Goal: Communication & Community: Answer question/provide support

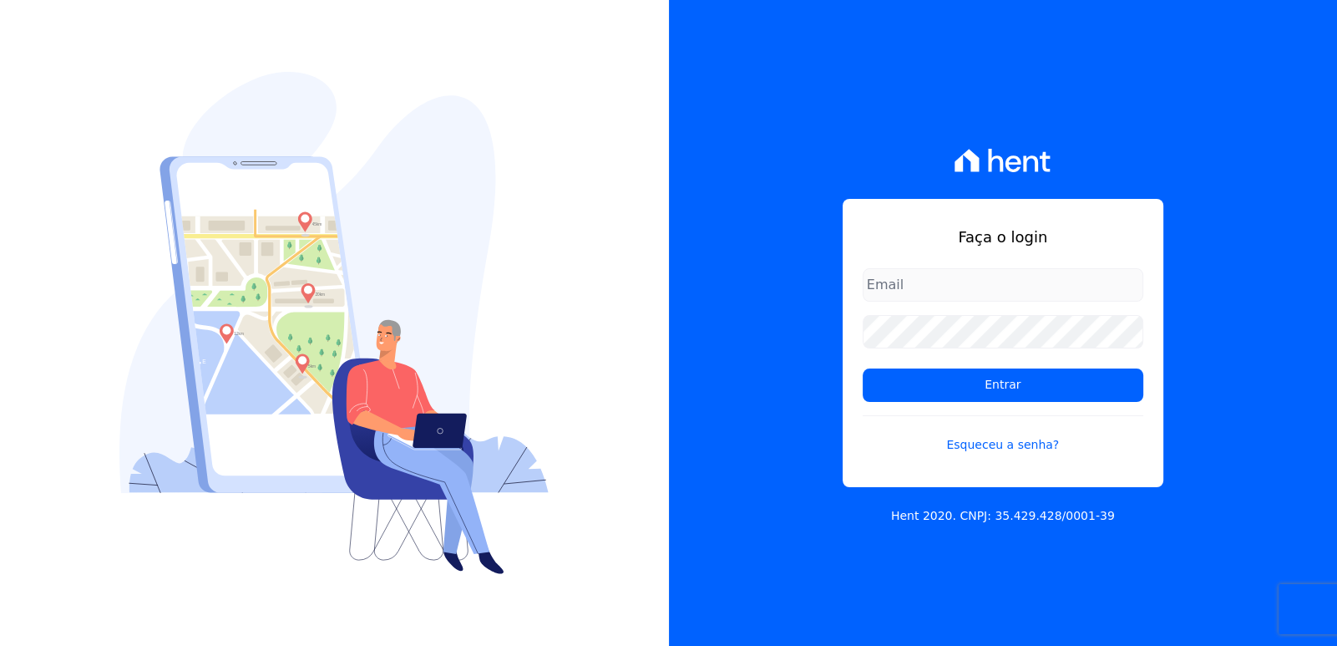
type input "[EMAIL_ADDRESS][DOMAIN_NAME]"
click at [1190, 132] on div "Faça o login [EMAIL_ADDRESS][DOMAIN_NAME] Entrar Esqueceu a senha? Hent 2020. C…" at bounding box center [1003, 323] width 669 height 646
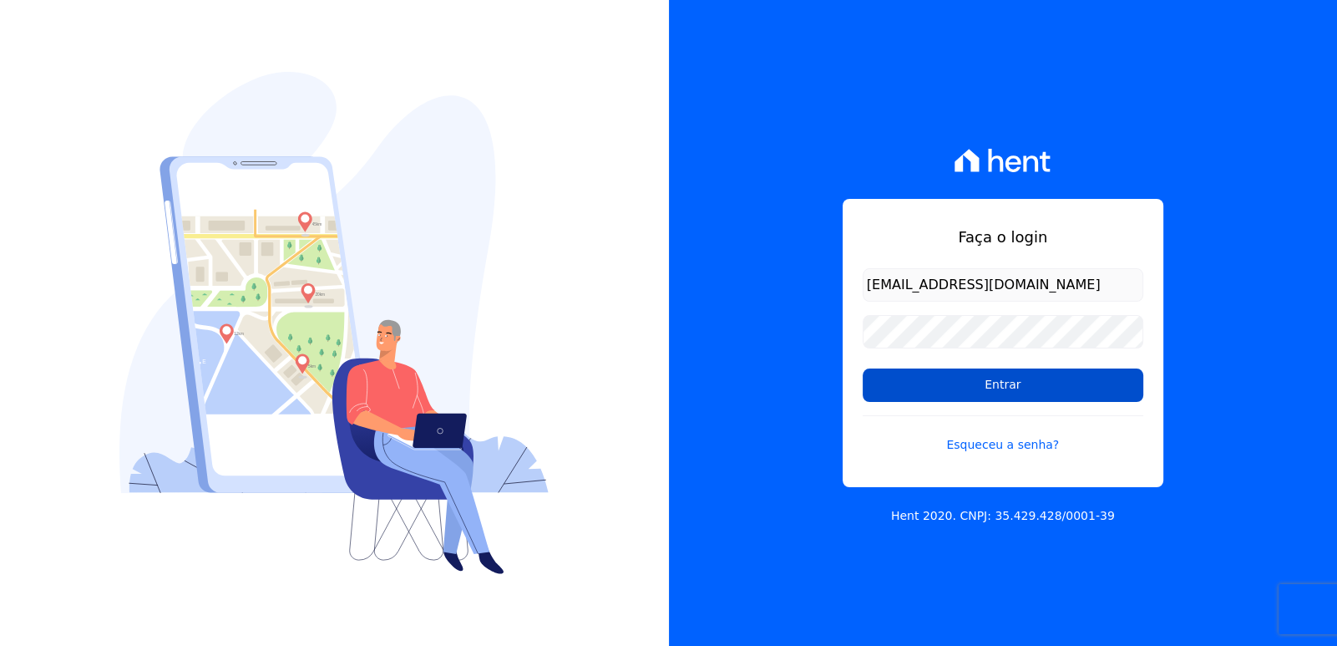
click at [996, 394] on input "Entrar" at bounding box center [1003, 384] width 281 height 33
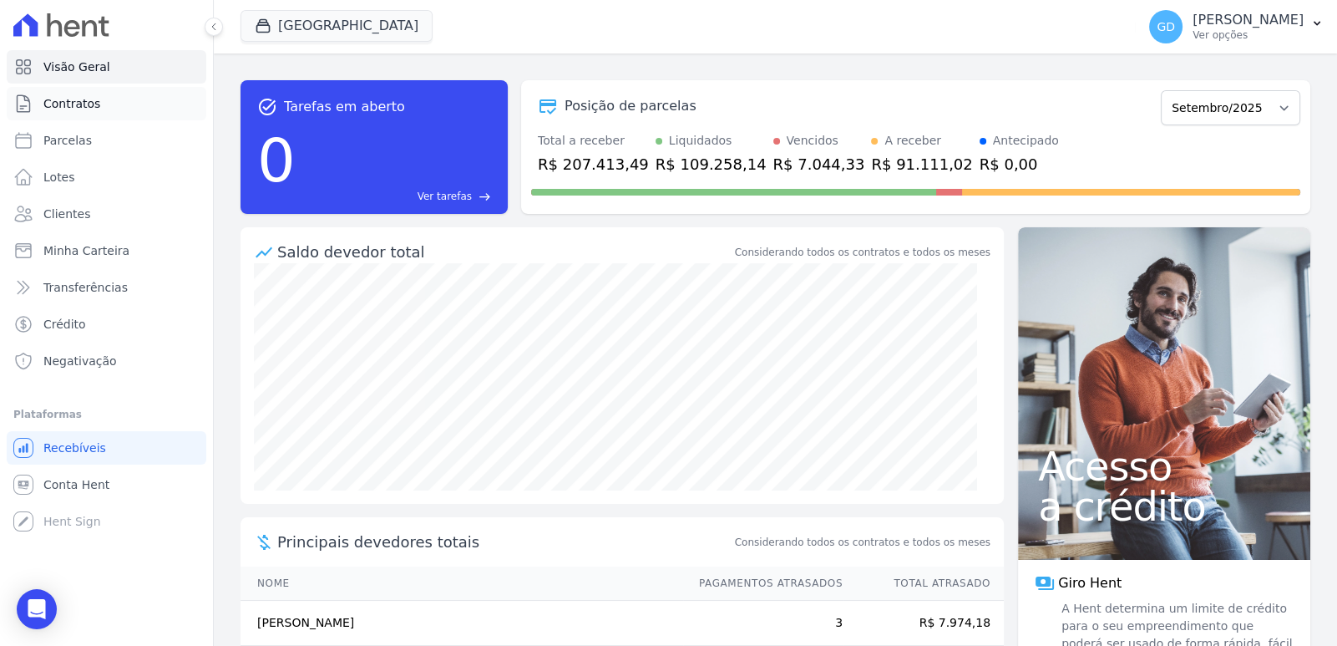
click at [94, 95] on span "Contratos" at bounding box center [71, 103] width 57 height 17
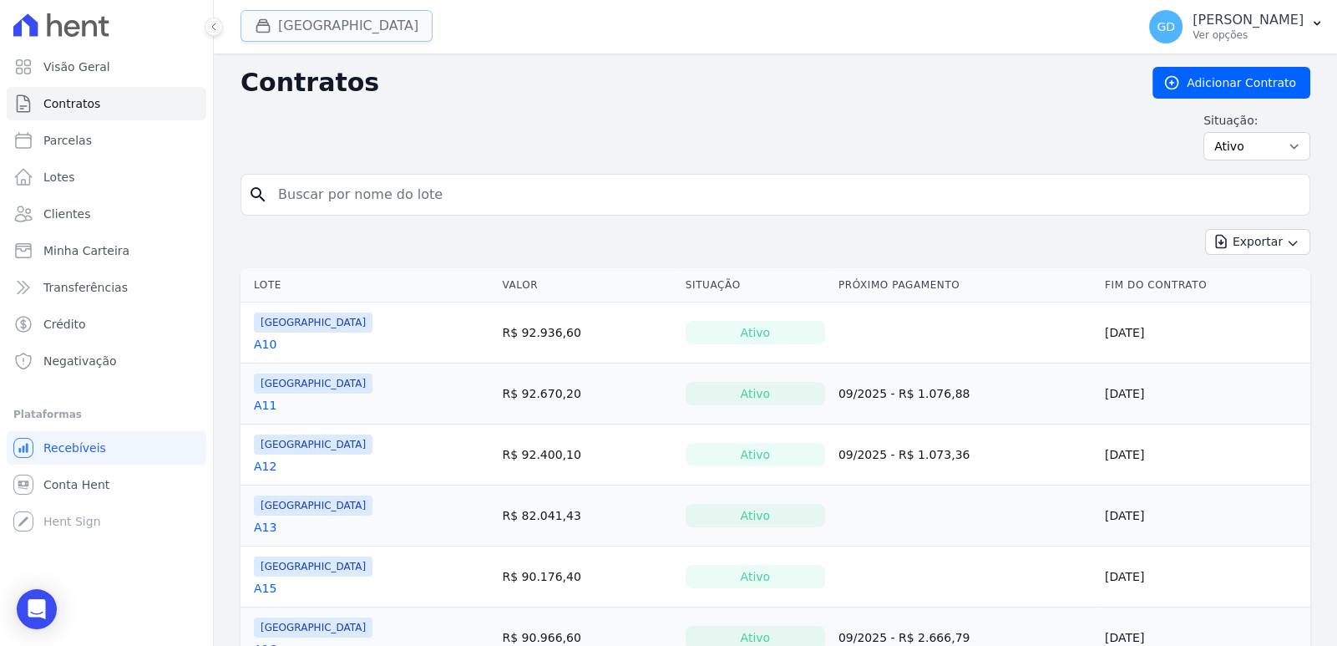
click at [401, 30] on button "[GEOGRAPHIC_DATA]" at bounding box center [337, 26] width 192 height 32
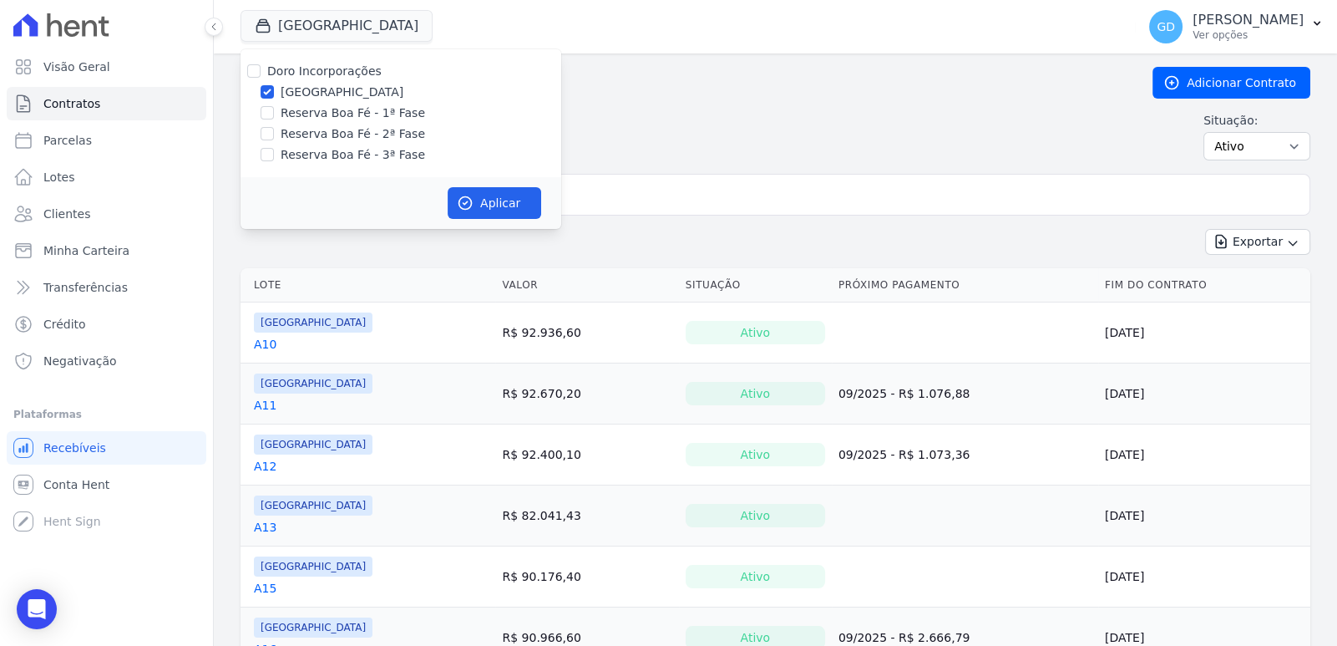
click at [330, 66] on label "Doro Incorporações" at bounding box center [324, 70] width 114 height 13
click at [261, 66] on input "Doro Incorporações" at bounding box center [253, 70] width 13 height 13
checkbox input "true"
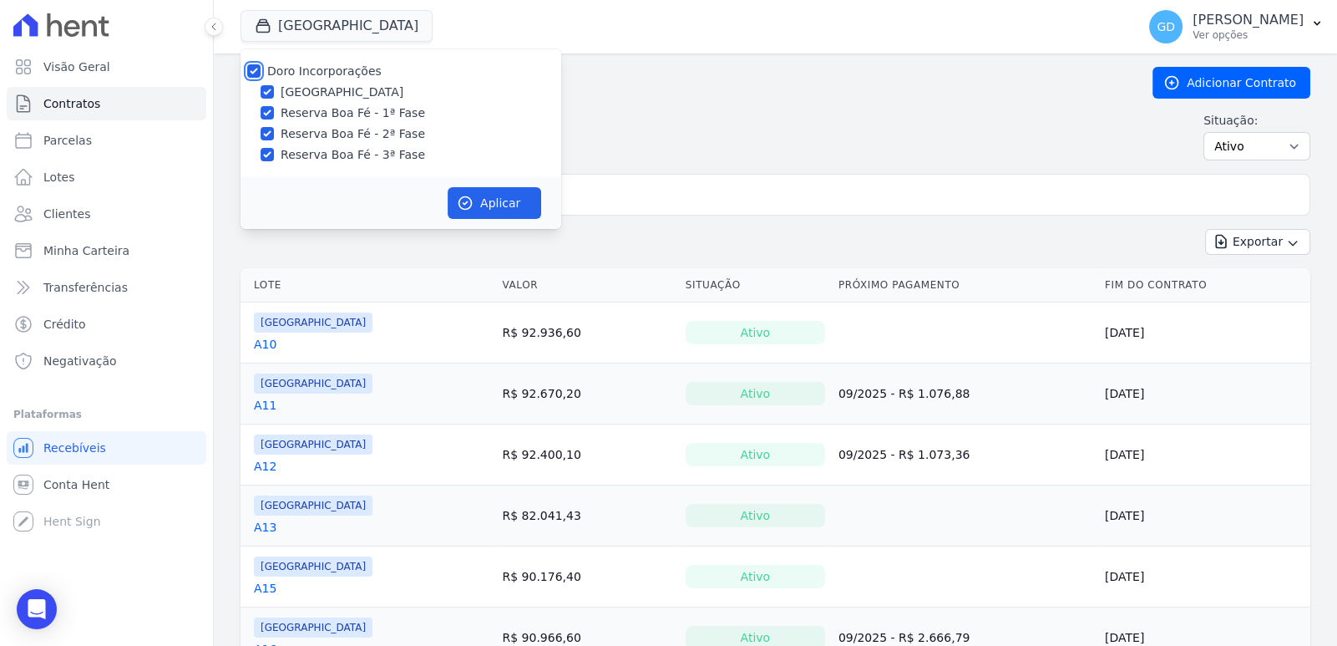
checkbox input "true"
click at [330, 66] on label "Doro Incorporações" at bounding box center [324, 70] width 114 height 13
click at [261, 66] on input "Doro Incorporações" at bounding box center [253, 70] width 13 height 13
checkbox input "false"
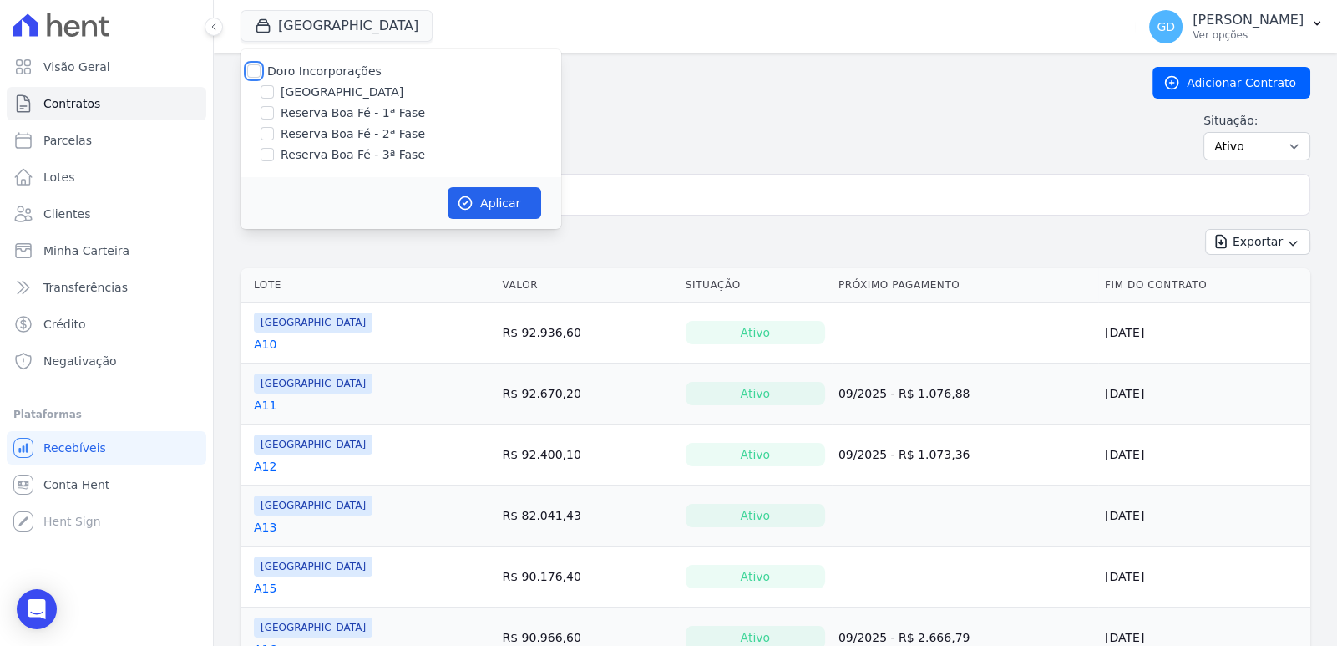
checkbox input "false"
click at [347, 116] on label "Reserva Boa Fé - 1ª Fase" at bounding box center [353, 113] width 144 height 18
click at [274, 116] on input "Reserva Boa Fé - 1ª Fase" at bounding box center [267, 112] width 13 height 13
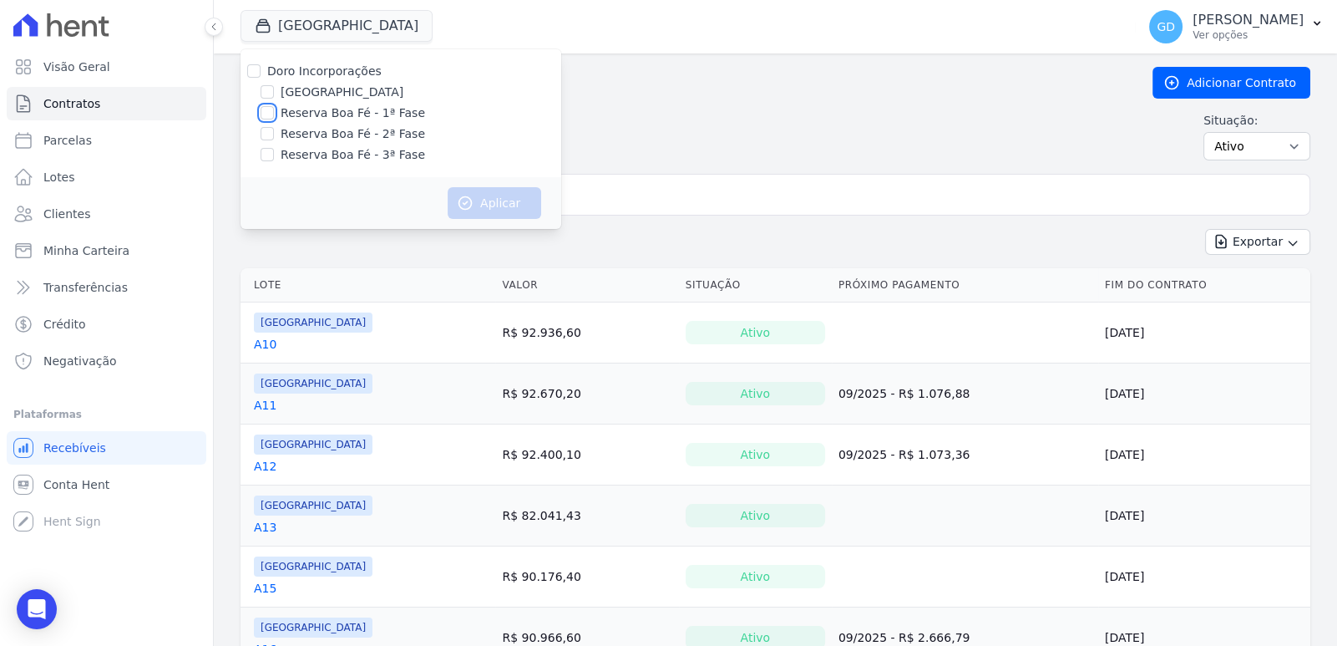
checkbox input "true"
click at [359, 136] on label "Reserva Boa Fé - 2ª Fase" at bounding box center [353, 134] width 144 height 18
click at [274, 136] on input "Reserva Boa Fé - 2ª Fase" at bounding box center [267, 133] width 13 height 13
checkbox input "true"
click at [485, 199] on button "Aplicar" at bounding box center [495, 203] width 94 height 32
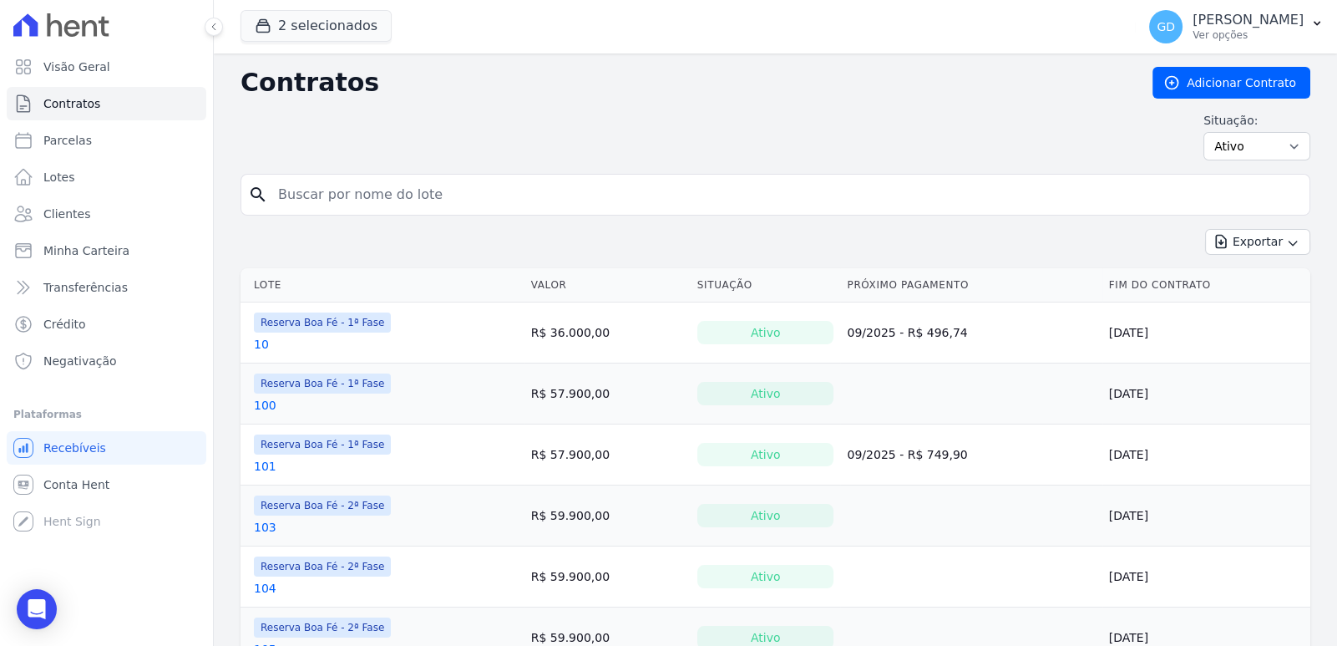
click at [571, 197] on input "search" at bounding box center [785, 194] width 1035 height 33
type input "19"
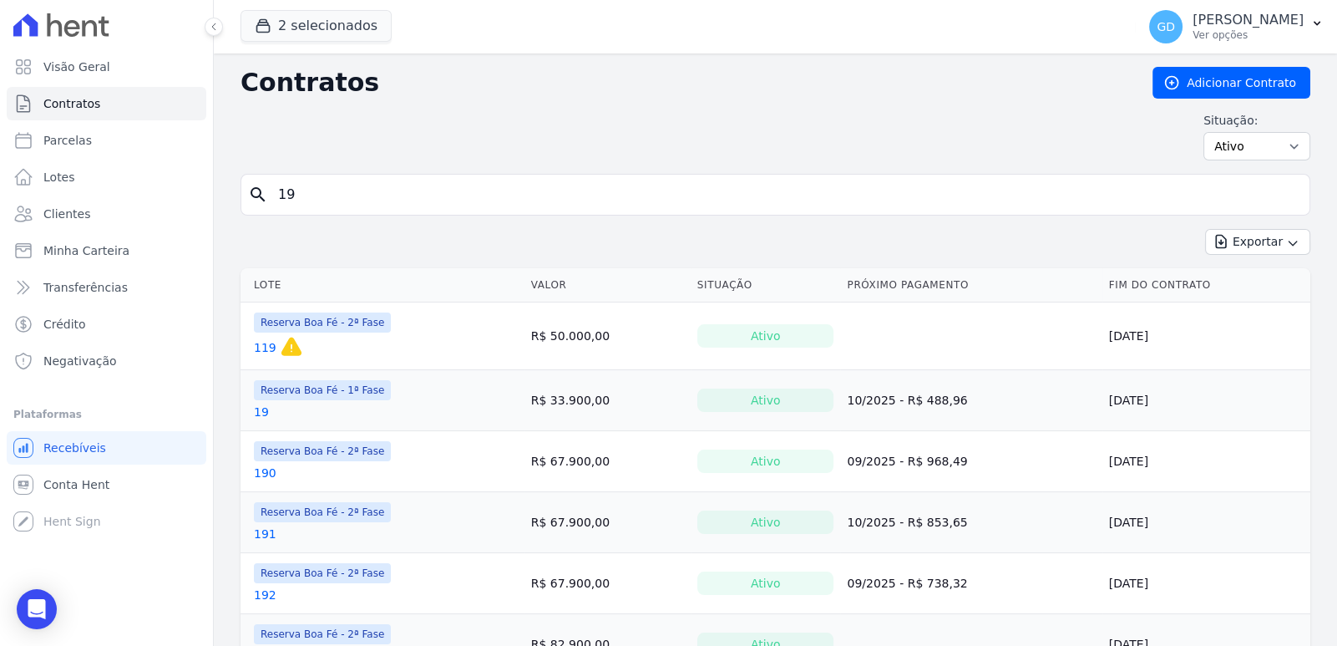
click at [260, 414] on link "19" at bounding box center [261, 411] width 15 height 17
click at [314, 21] on button "2 selecionados" at bounding box center [316, 26] width 151 height 32
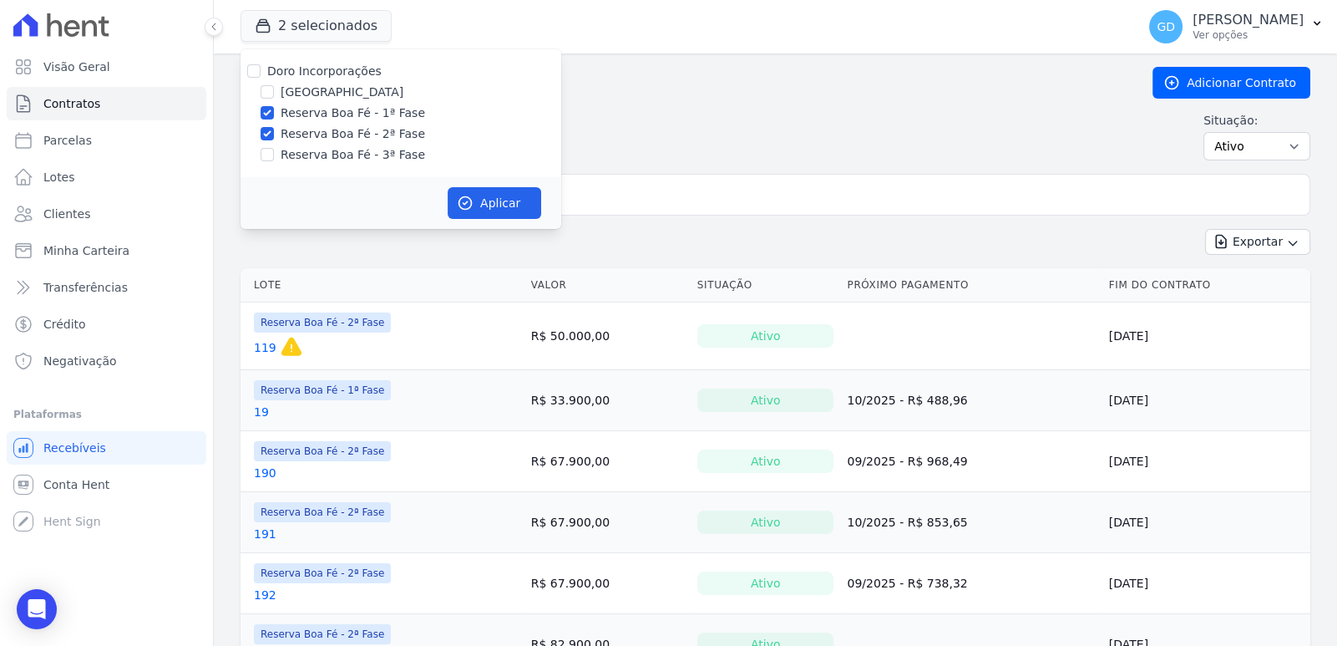
click at [315, 117] on label "Reserva Boa Fé - 1ª Fase" at bounding box center [353, 113] width 144 height 18
click at [274, 117] on input "Reserva Boa Fé - 1ª Fase" at bounding box center [267, 112] width 13 height 13
checkbox input "false"
click at [315, 129] on label "Reserva Boa Fé - 2ª Fase" at bounding box center [353, 134] width 144 height 18
click at [274, 129] on input "Reserva Boa Fé - 2ª Fase" at bounding box center [267, 133] width 13 height 13
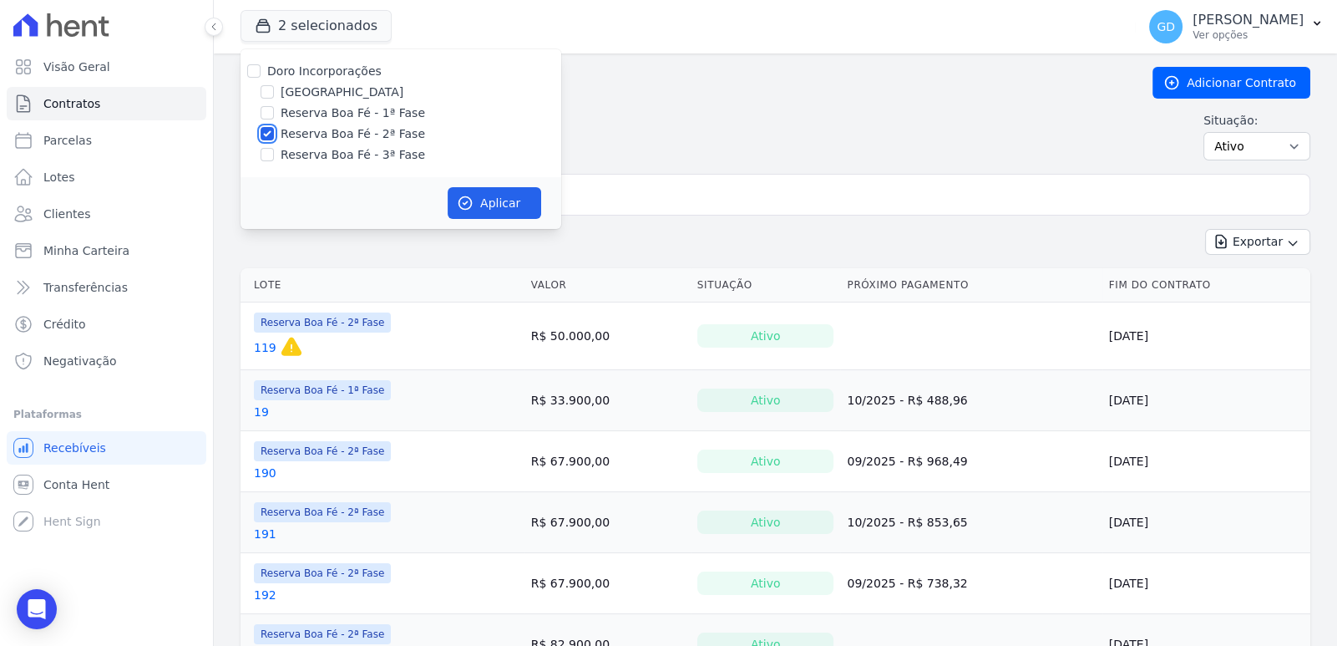
checkbox input "false"
click at [317, 159] on label "Reserva Boa Fé - 3ª Fase" at bounding box center [353, 155] width 144 height 18
click at [274, 159] on input "Reserva Boa Fé - 3ª Fase" at bounding box center [267, 154] width 13 height 13
checkbox input "true"
click at [472, 196] on button "Aplicar" at bounding box center [495, 203] width 94 height 32
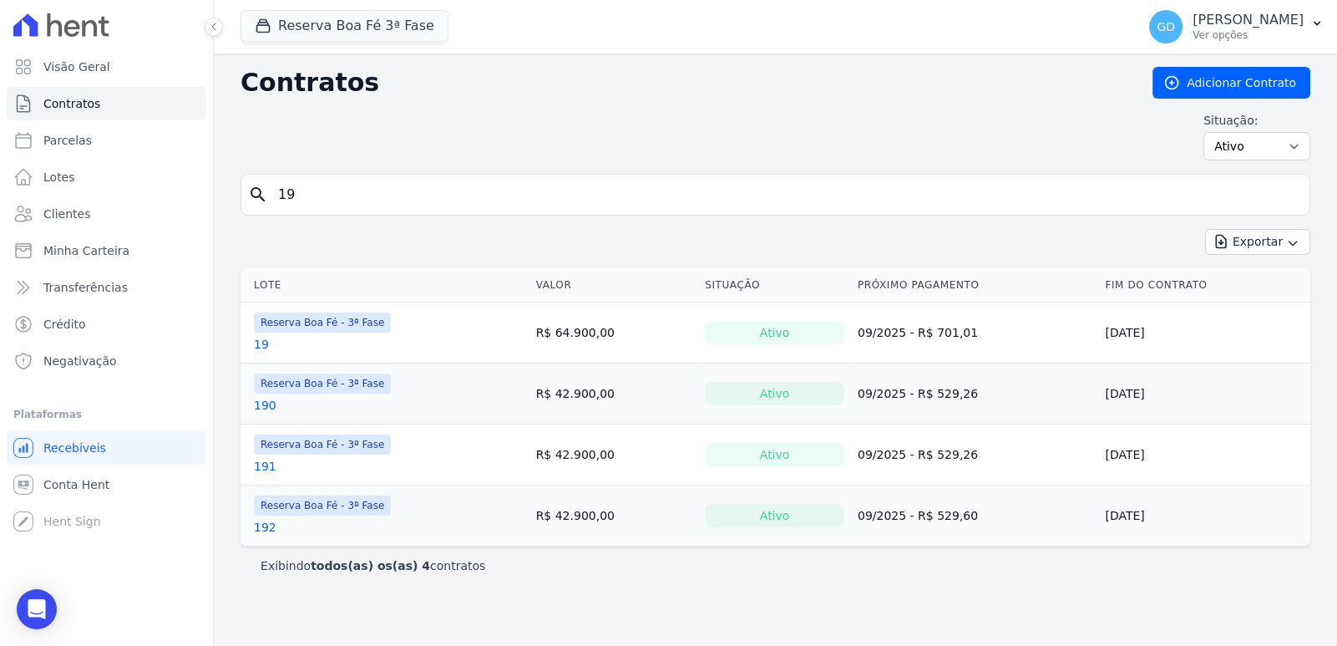
click at [349, 199] on input "19" at bounding box center [785, 194] width 1035 height 33
click at [262, 249] on div "Exportar Exportar PDF Exportar CSV Exportar Fichas" at bounding box center [776, 248] width 1070 height 39
click at [256, 342] on link "19" at bounding box center [261, 344] width 15 height 17
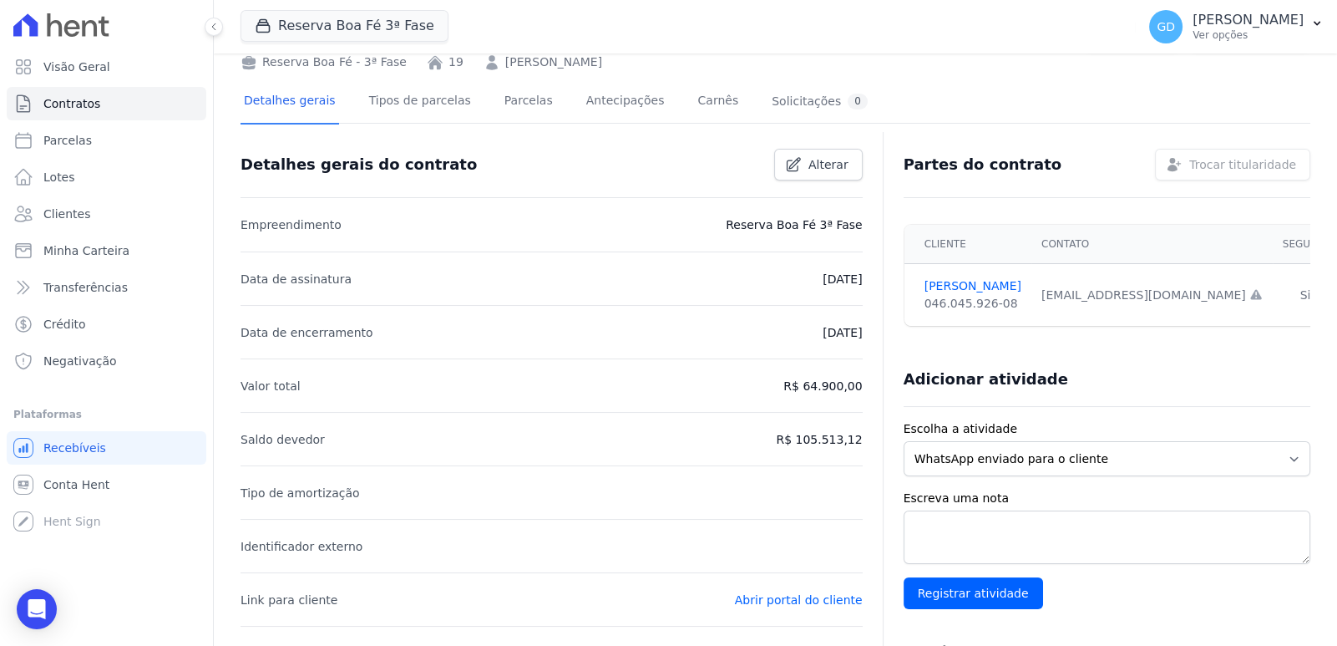
scroll to position [83, 0]
click at [510, 107] on link "Parcelas" at bounding box center [528, 101] width 55 height 44
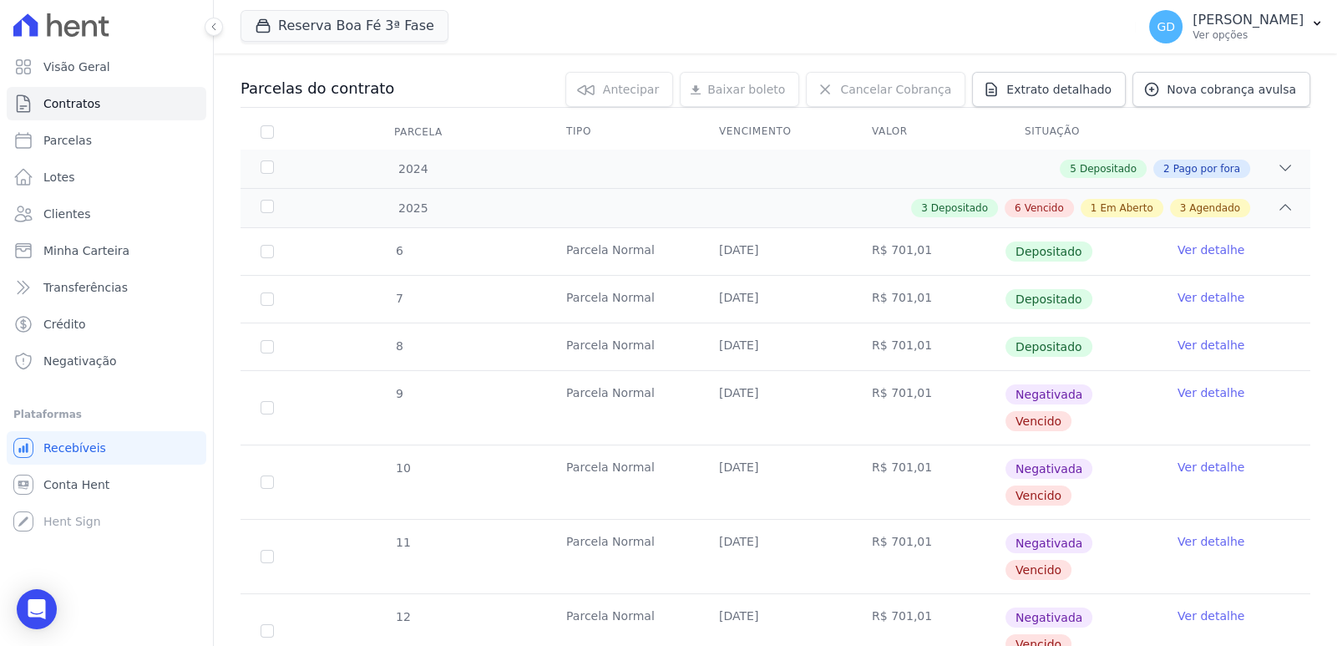
scroll to position [166, 0]
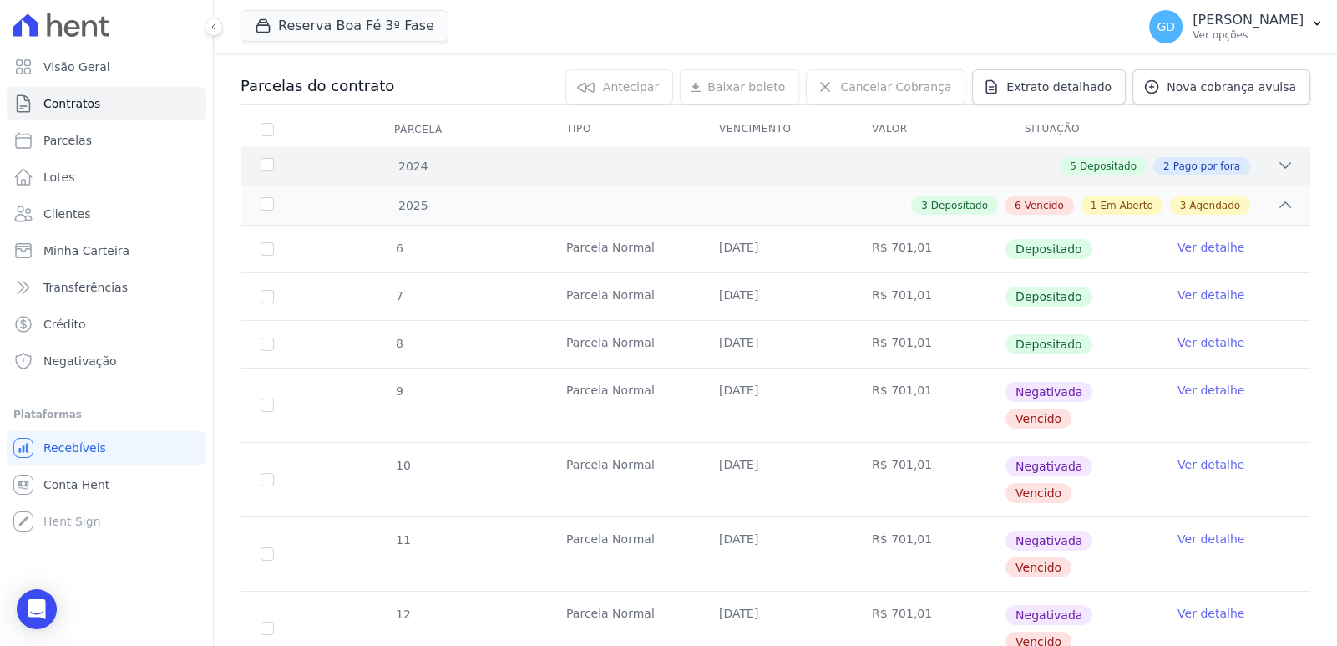
click at [818, 160] on div "5 Depositado 2 Pago por fora" at bounding box center [828, 166] width 932 height 18
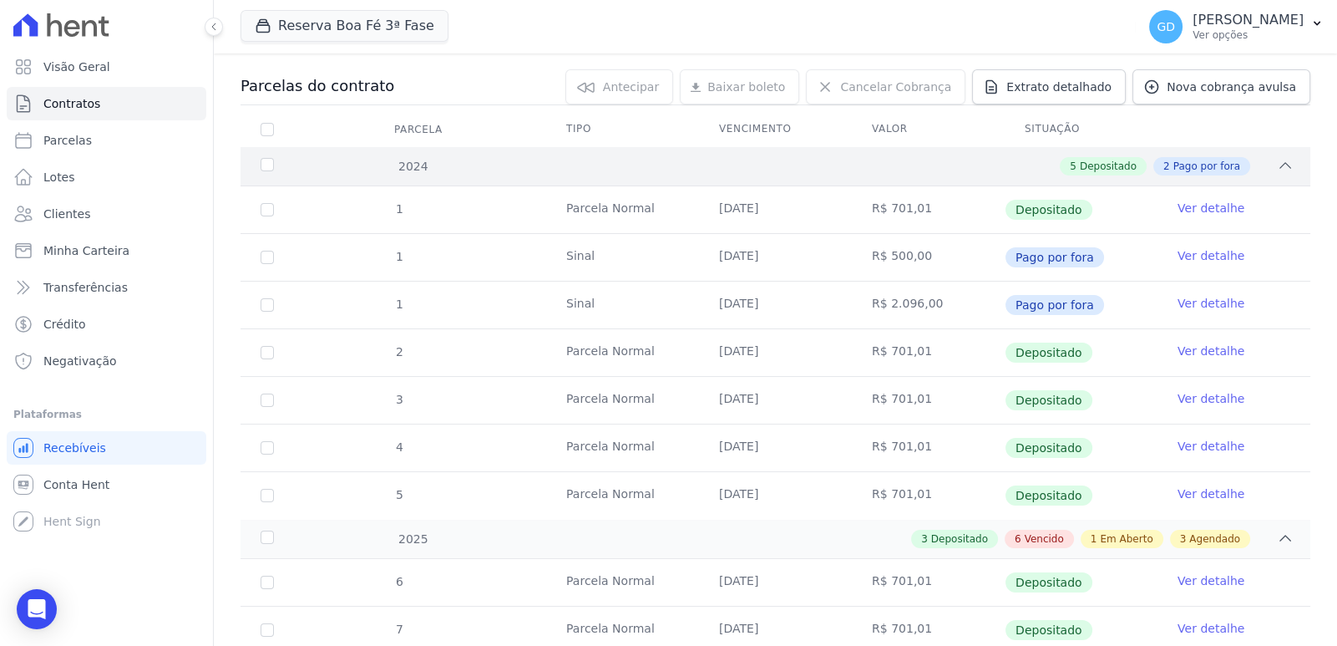
click at [817, 159] on div "5 Depositado 2 Pago por fora" at bounding box center [828, 166] width 932 height 18
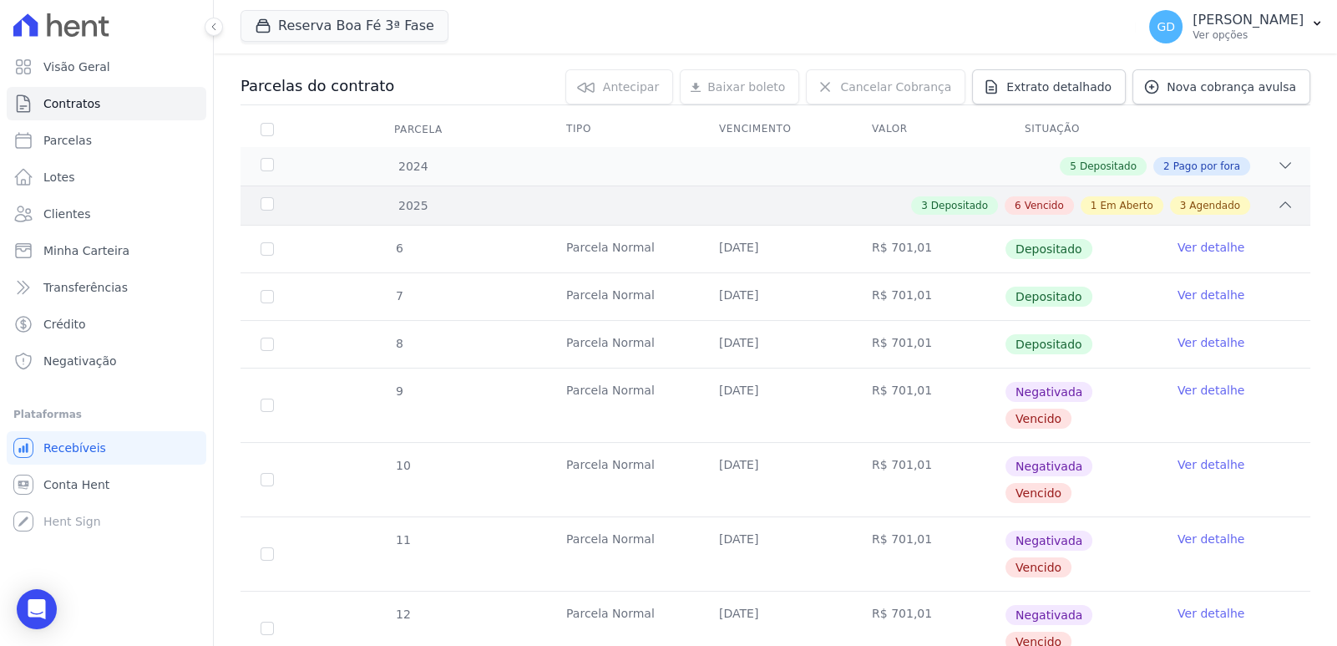
click at [873, 211] on div "3 Depositado 6 Vencido 1 Em Aberto 3 Agendado" at bounding box center [828, 205] width 932 height 18
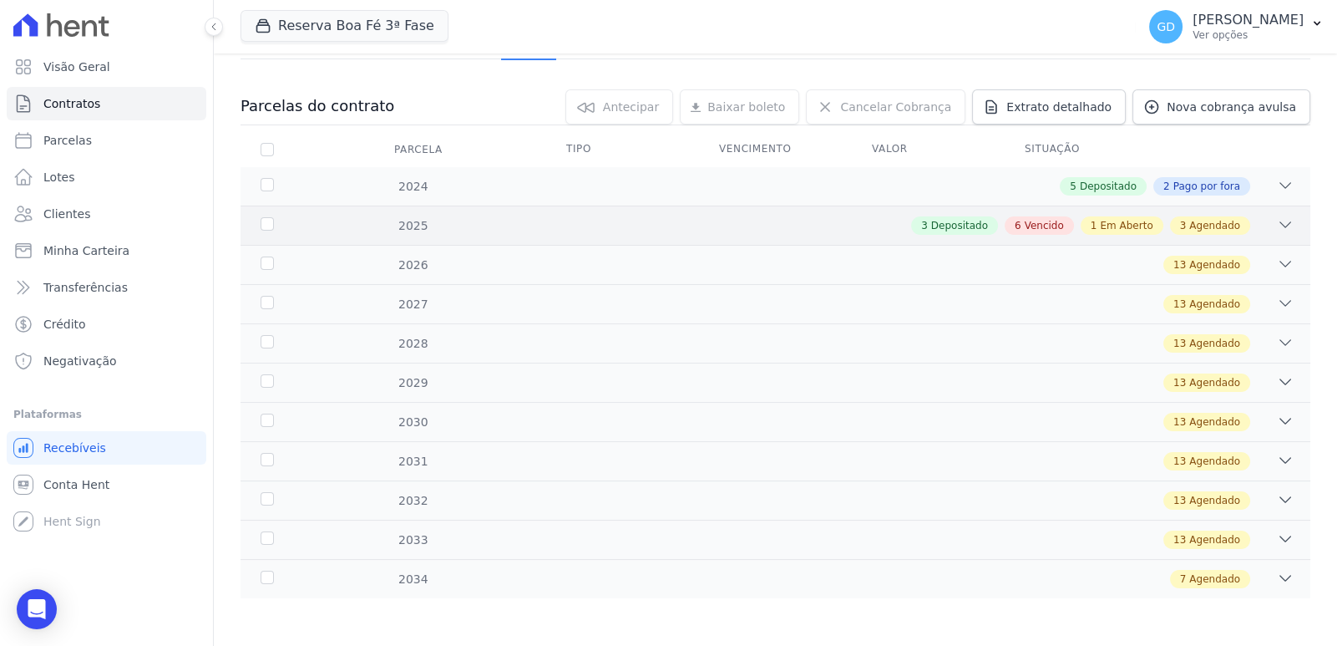
click at [891, 214] on div "2025 3 Depositado 6 Vencido 1 Em Aberto 3 Agendado" at bounding box center [776, 224] width 1070 height 39
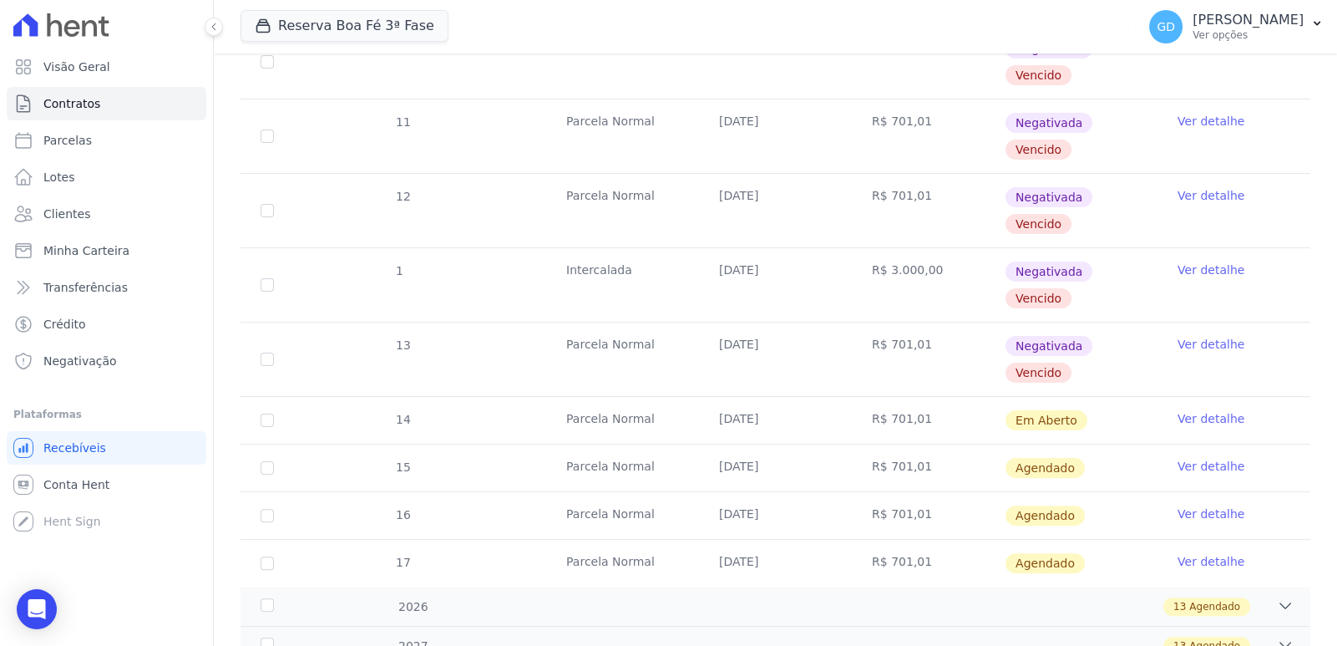
scroll to position [585, 0]
drag, startPoint x: 968, startPoint y: 274, endPoint x: 327, endPoint y: 266, distance: 640.7
click at [327, 266] on tr "1 Intercalada 25/08/2025 R$ 3.000,00 Negativada Vencido Ver detalhe" at bounding box center [776, 283] width 1070 height 74
click at [563, 293] on td "Intercalada" at bounding box center [622, 284] width 153 height 74
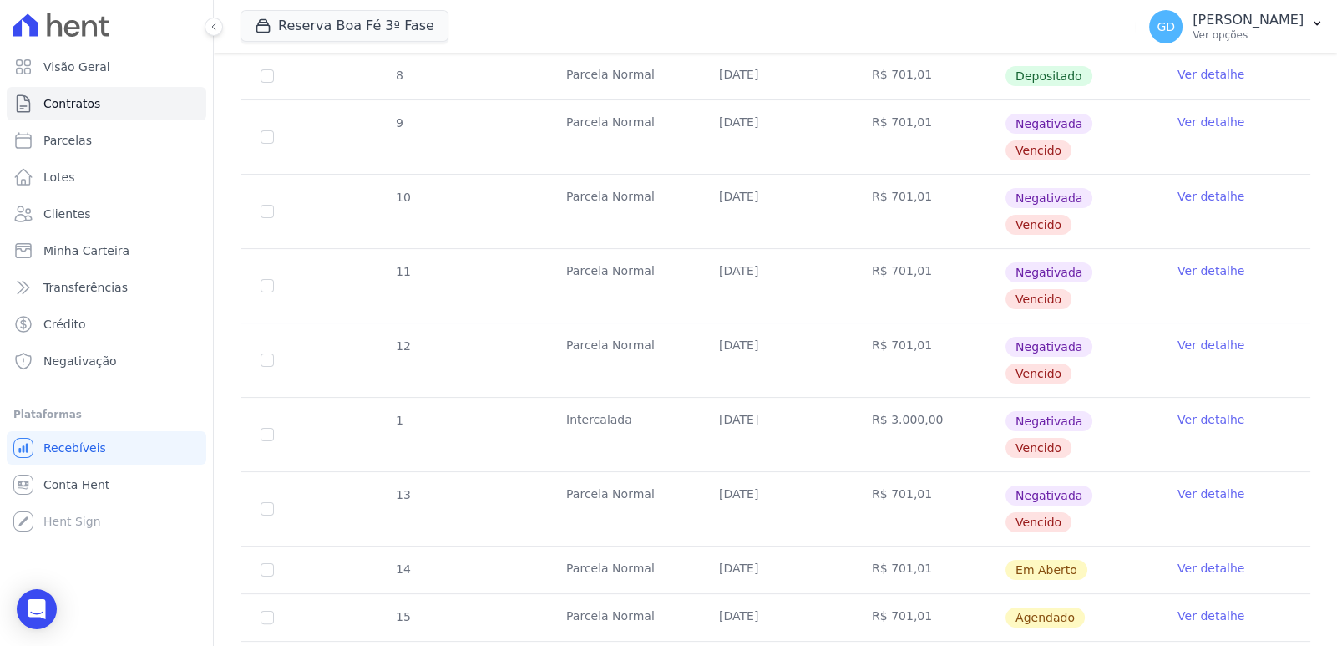
scroll to position [423, 0]
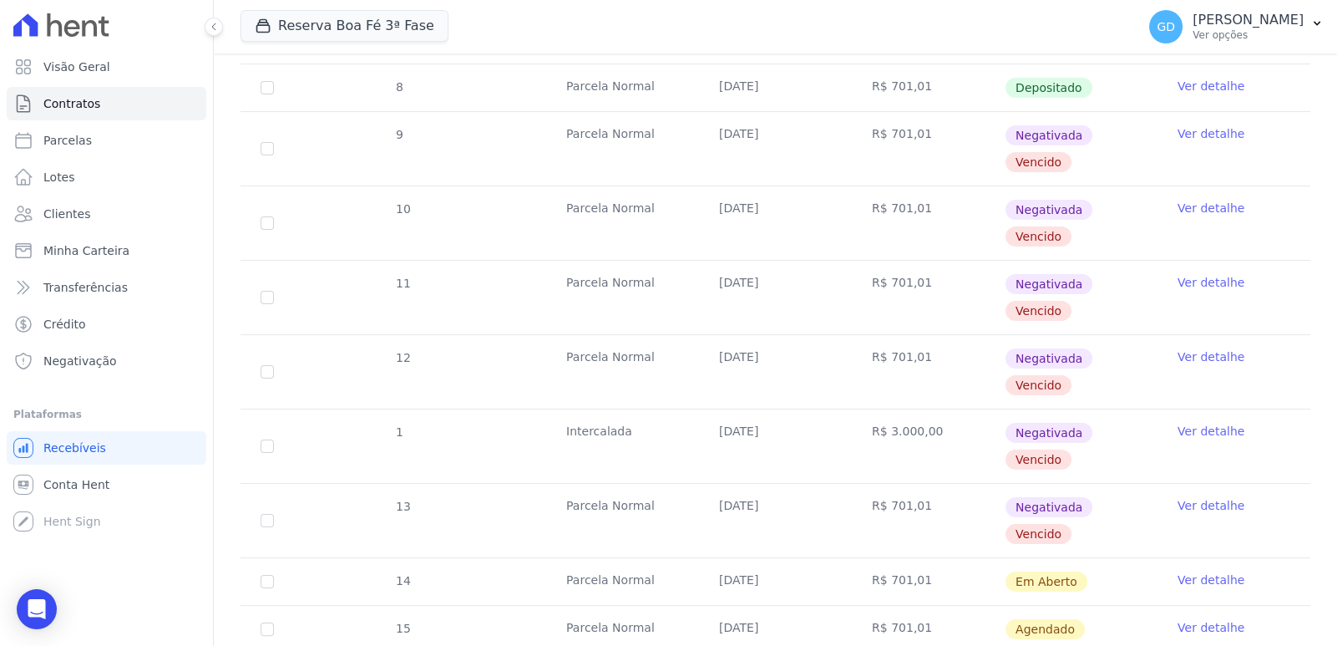
click at [1202, 132] on link "Ver detalhe" at bounding box center [1211, 133] width 67 height 17
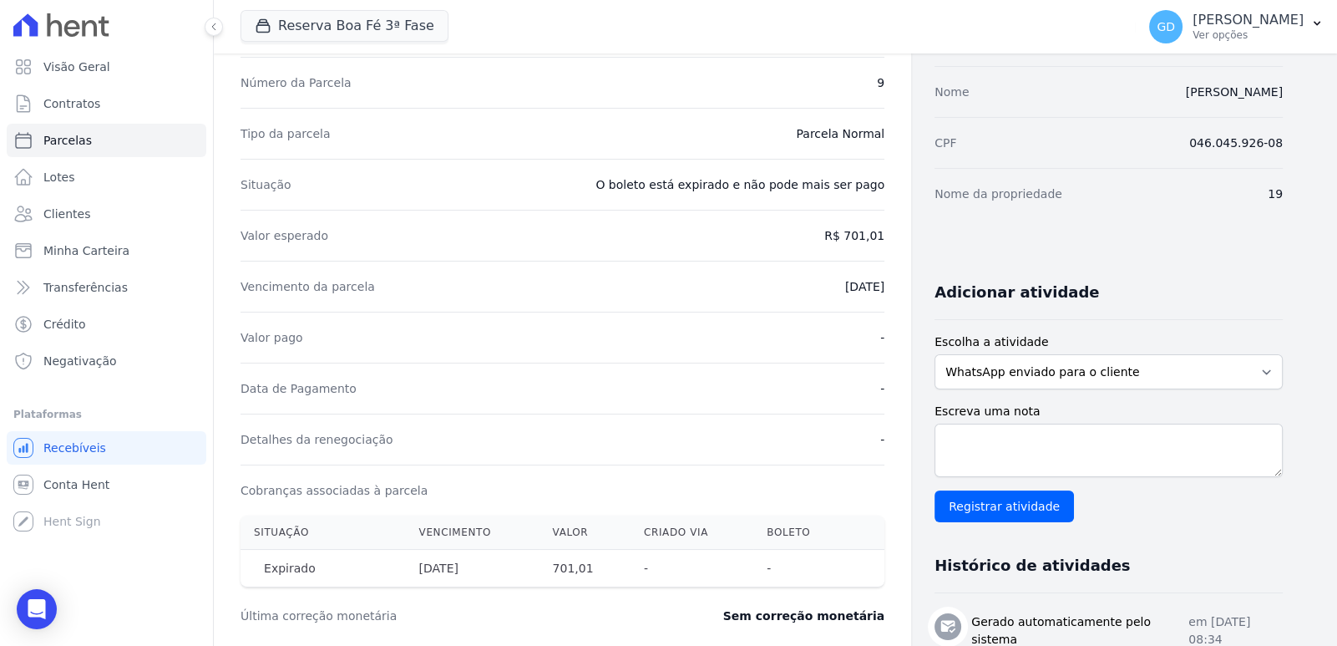
scroll to position [83, 0]
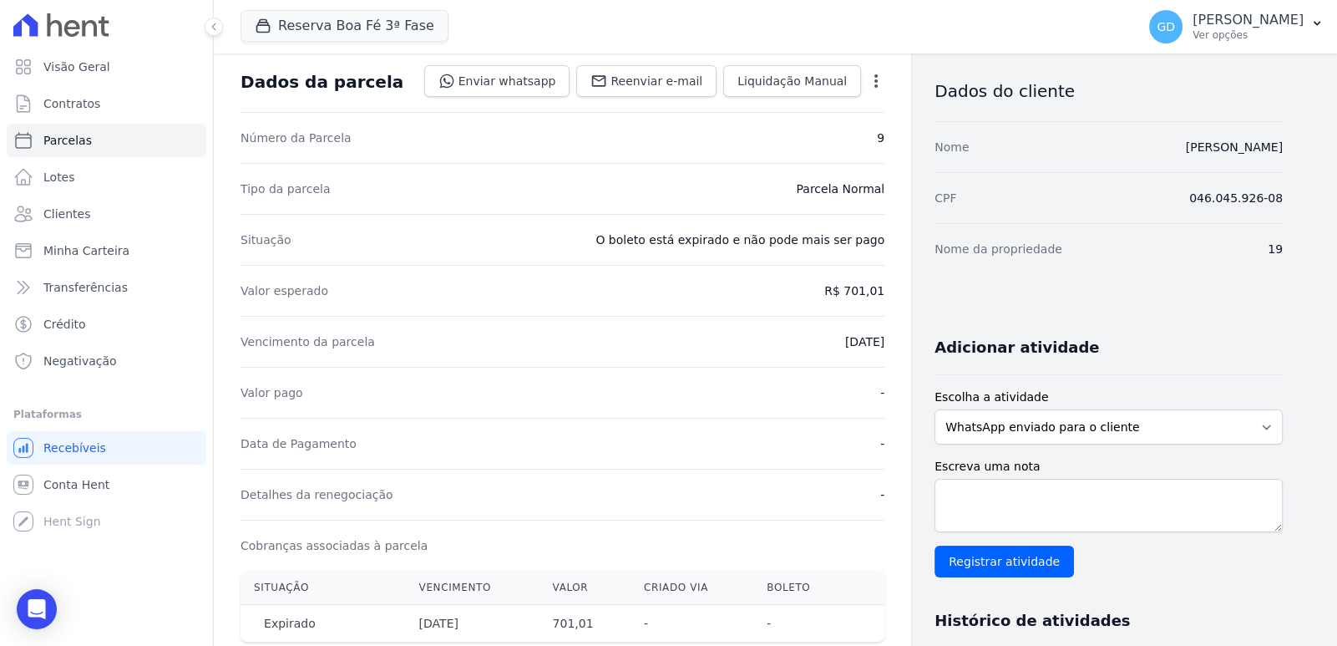
drag, startPoint x: 717, startPoint y: 242, endPoint x: 919, endPoint y: 251, distance: 201.5
click at [919, 251] on div "Contratos Contrato #22a840d6 Parcelas Parcela #9 Parcela #9 - Abril de 2025 Dad…" at bounding box center [748, 593] width 1069 height 1244
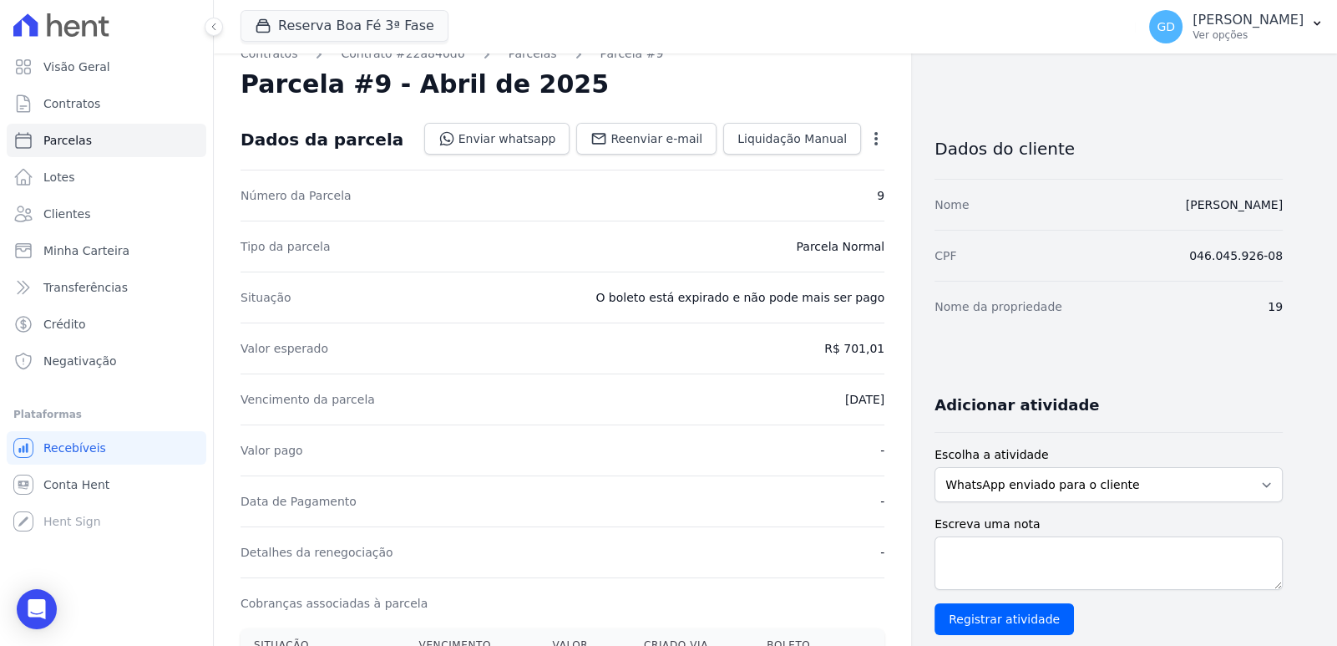
scroll to position [0, 0]
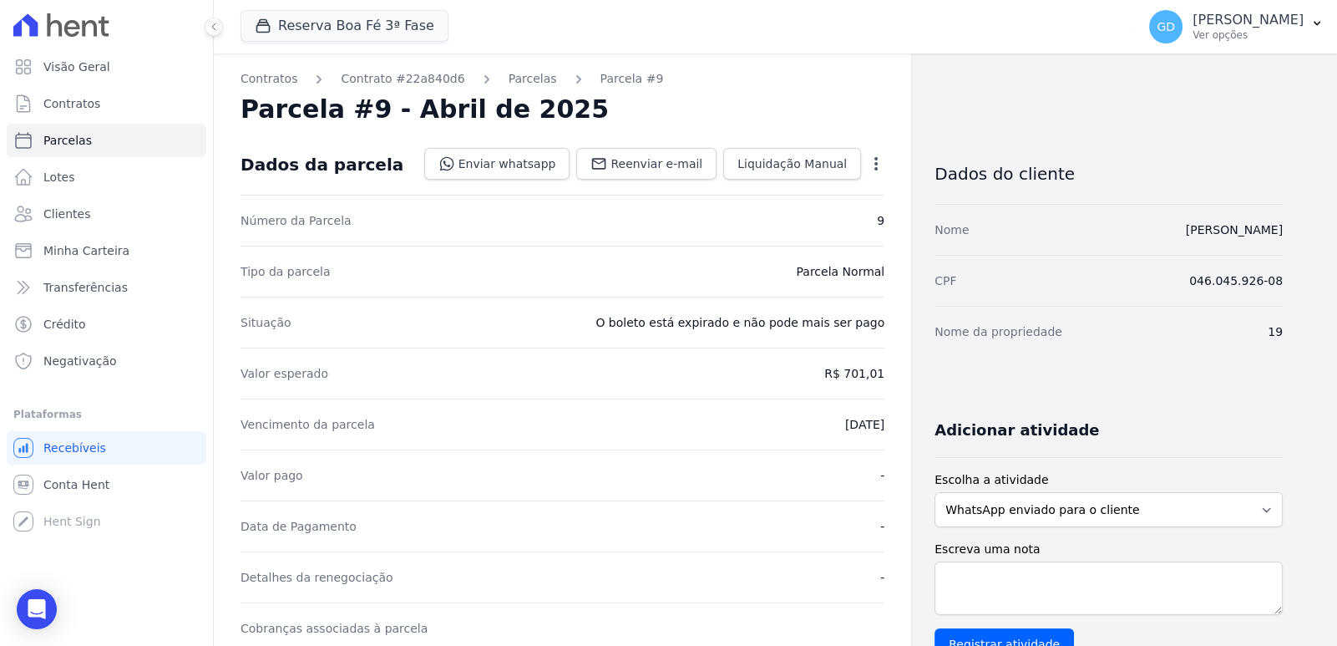
click at [935, 316] on div "Nome da propriedade 19" at bounding box center [1109, 331] width 348 height 51
click at [877, 171] on div "Open options" at bounding box center [876, 165] width 17 height 21
click at [873, 169] on icon "button" at bounding box center [876, 163] width 17 height 17
click at [852, 254] on link "Renegociar" at bounding box center [804, 246] width 147 height 30
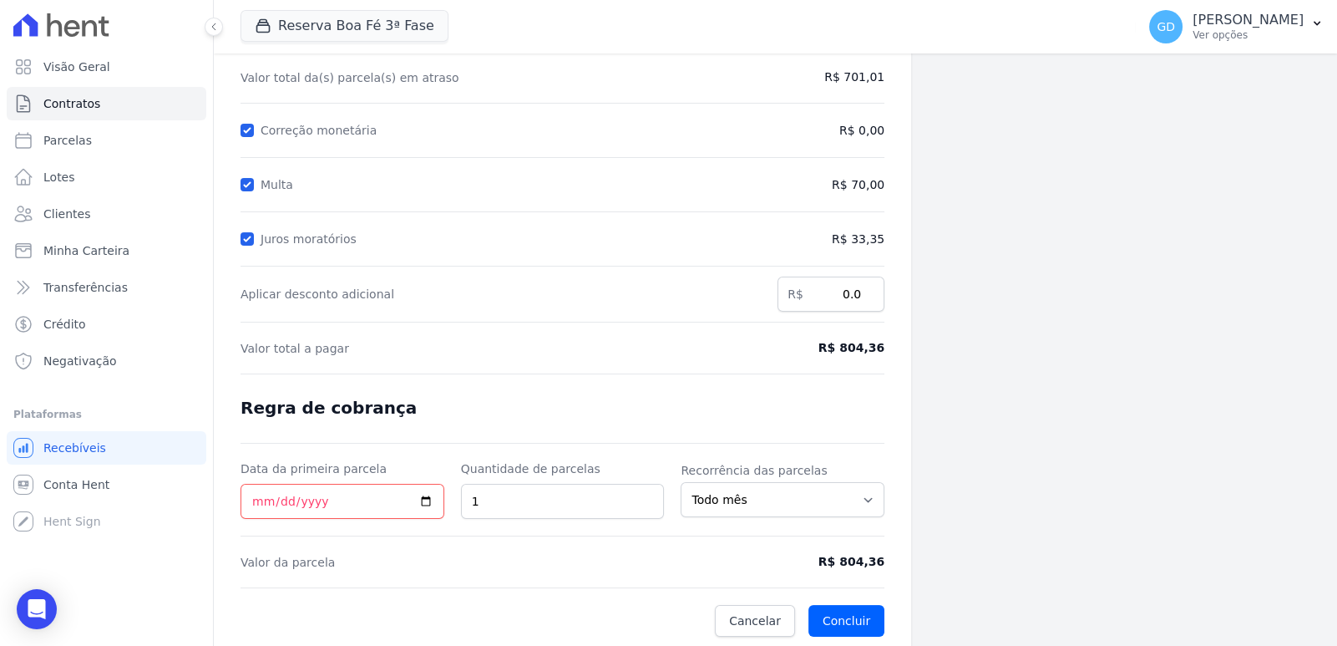
scroll to position [187, 0]
click at [309, 491] on input "Data da primeira parcela" at bounding box center [343, 501] width 204 height 35
click at [386, 539] on form "Cálculo da renegociação Quantidade de parcelas 1 Valor total da(s) parcela(s) e…" at bounding box center [563, 299] width 644 height 676
click at [769, 618] on span "Cancelar" at bounding box center [755, 620] width 52 height 17
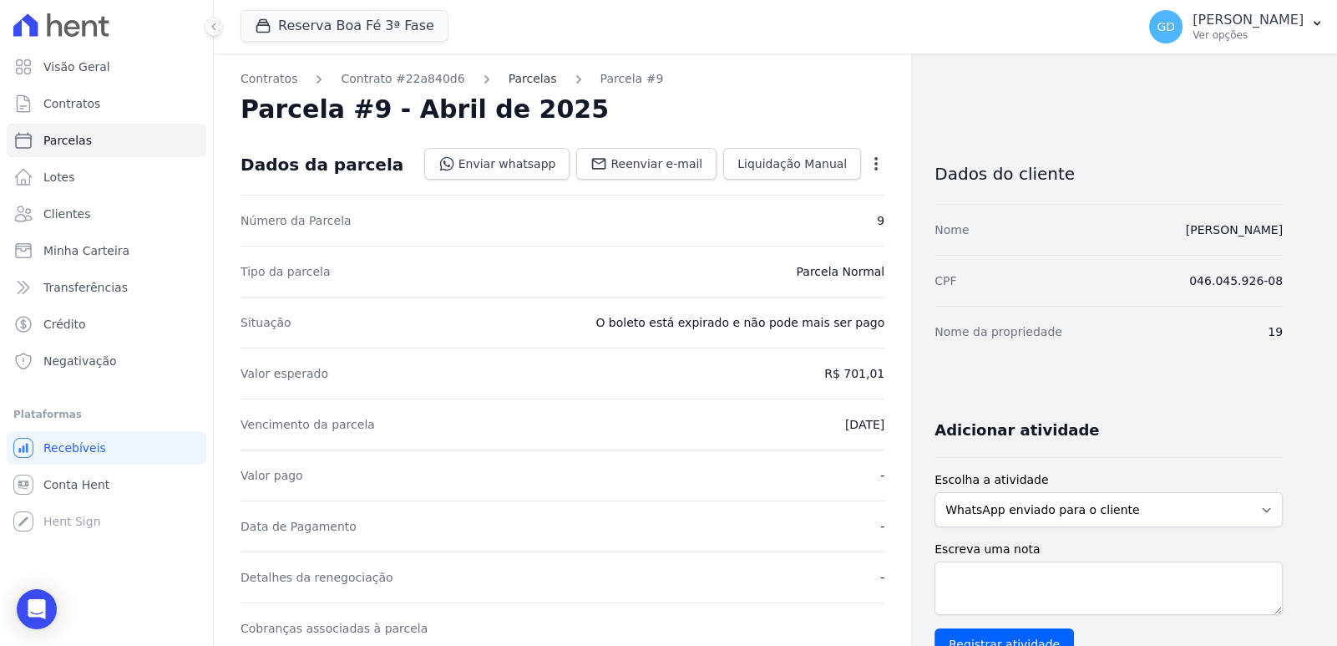
click at [509, 72] on link "Parcelas" at bounding box center [533, 79] width 48 height 18
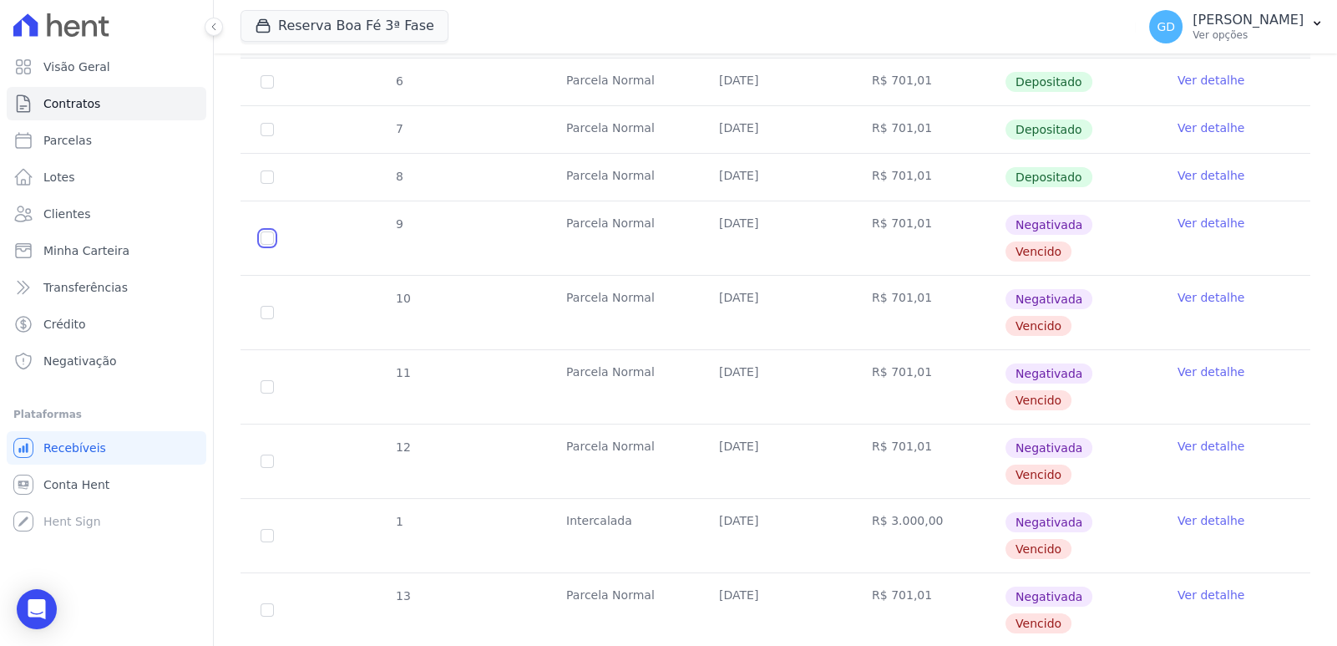
click at [263, 232] on input "checkbox" at bounding box center [267, 237] width 13 height 13
checkbox input "true"
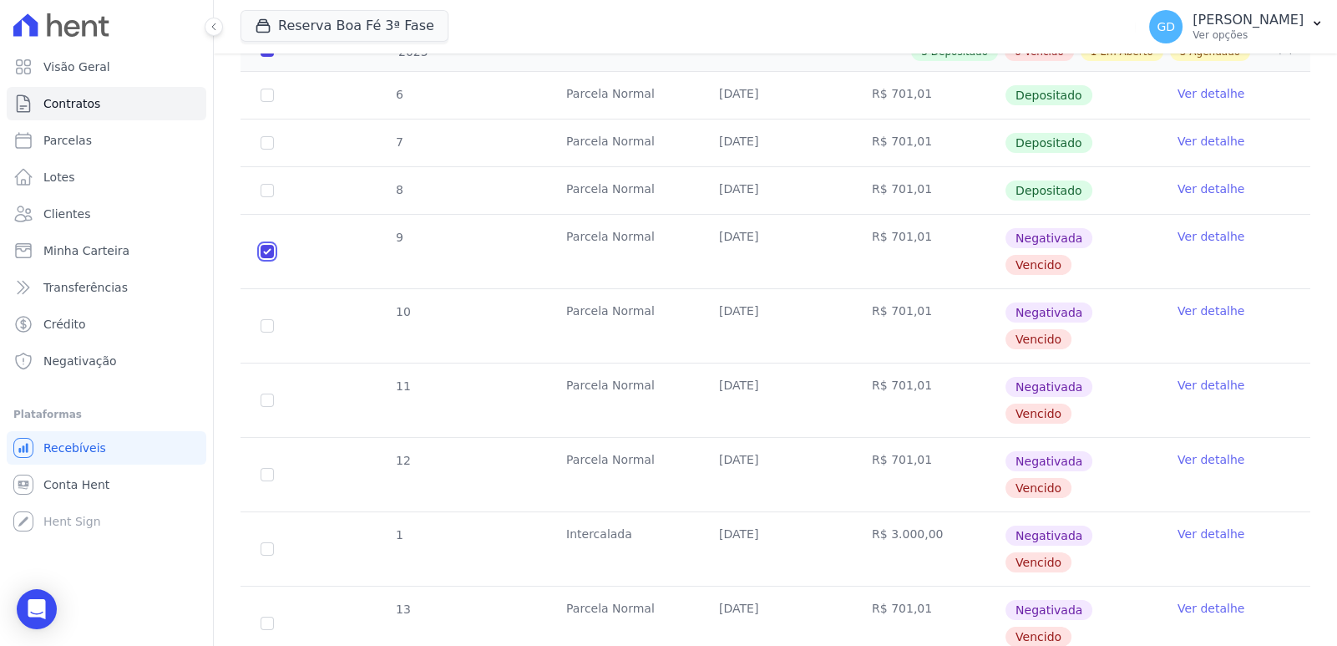
scroll to position [347, 0]
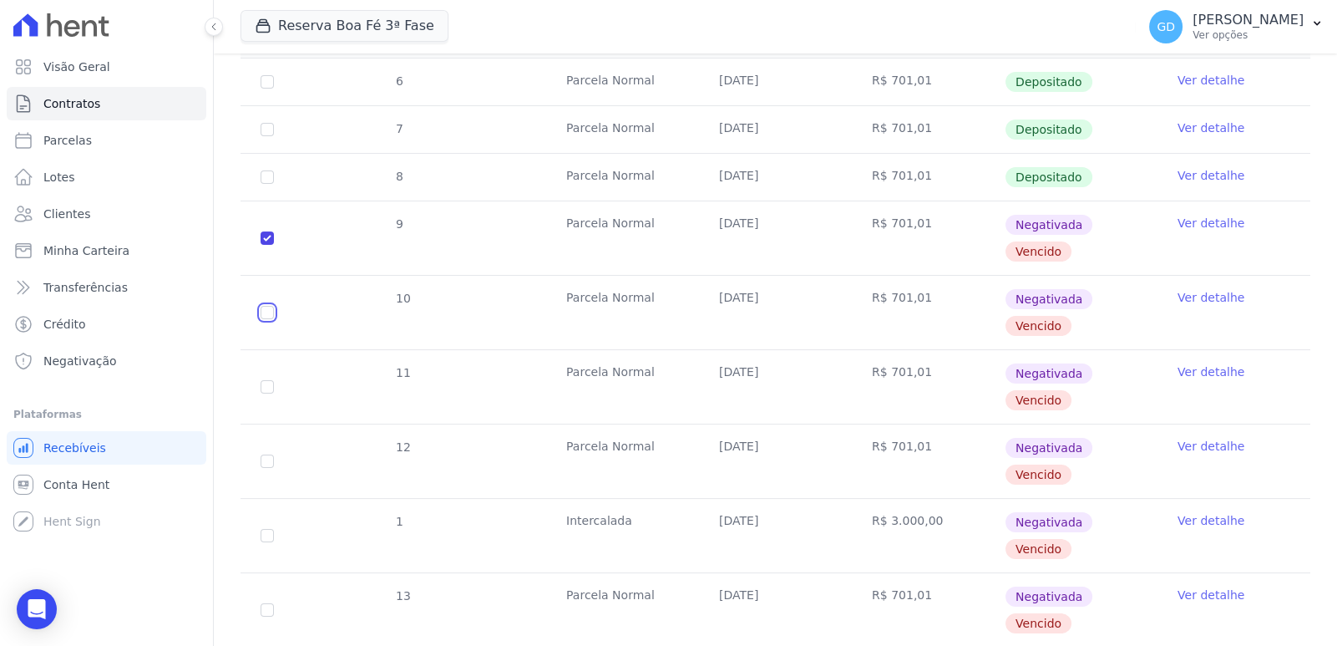
click at [267, 306] on input "checkbox" at bounding box center [267, 312] width 13 height 13
checkbox input "true"
click at [267, 388] on input "checkbox" at bounding box center [267, 386] width 13 height 13
checkbox input "true"
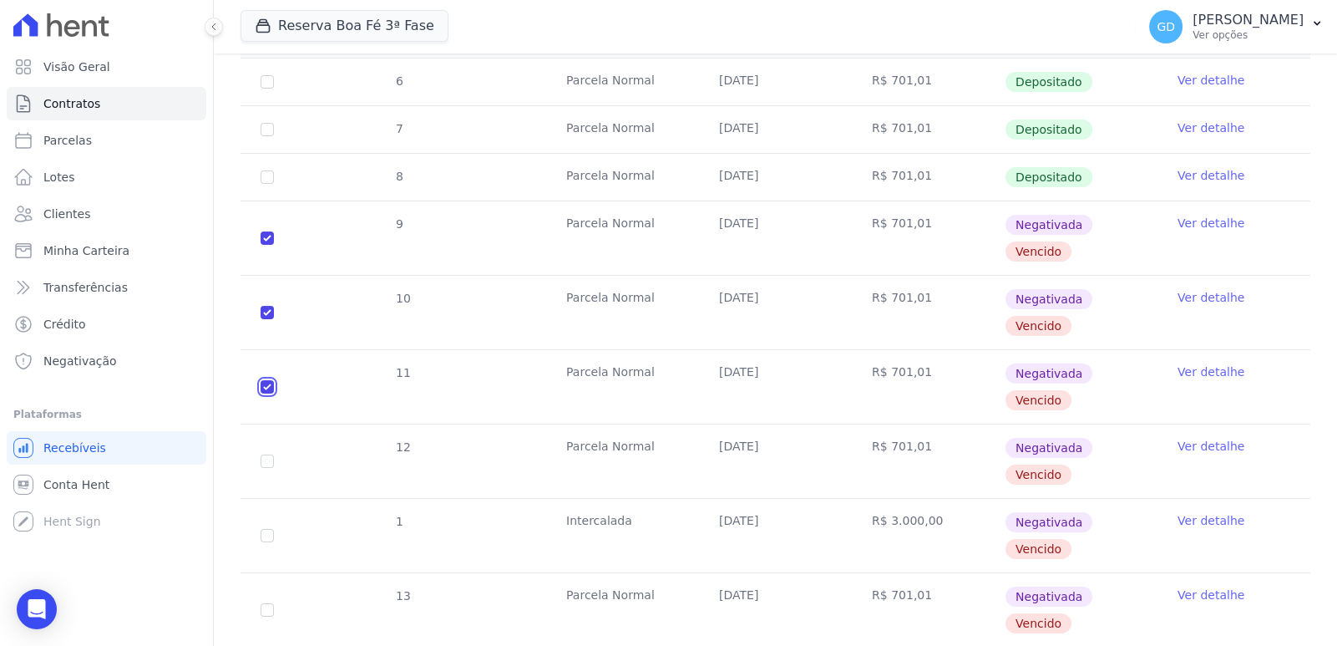
checkbox input "true"
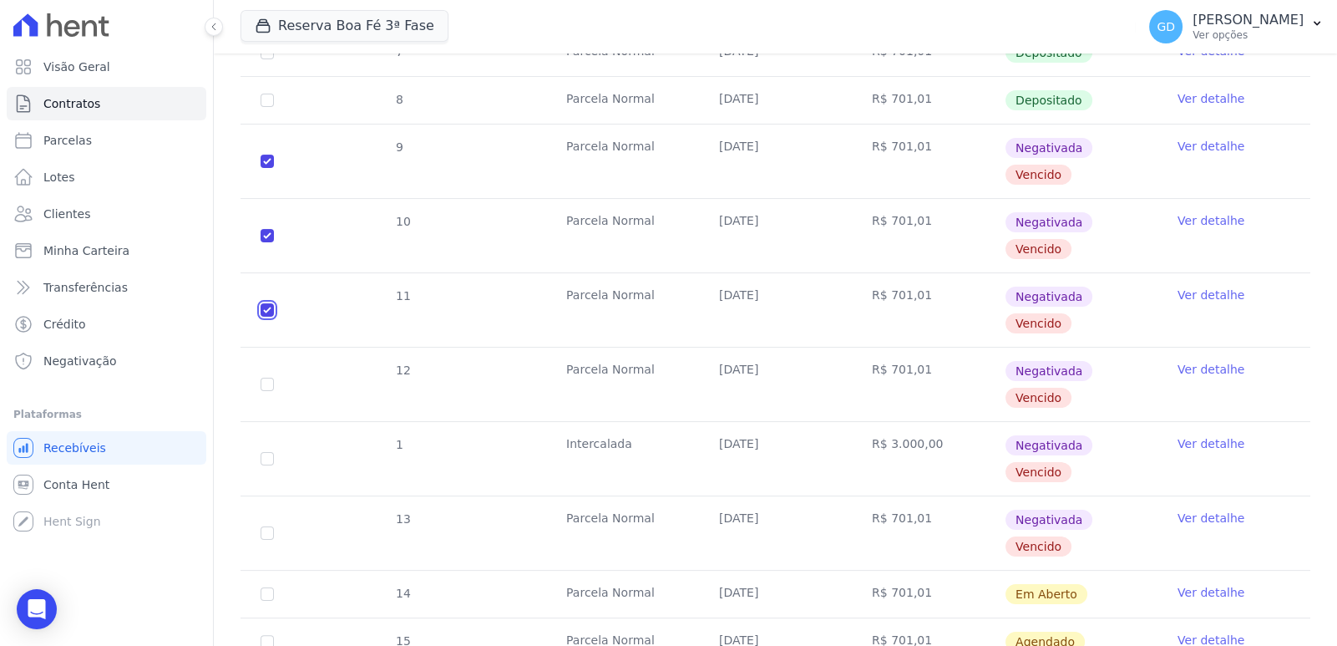
scroll to position [430, 0]
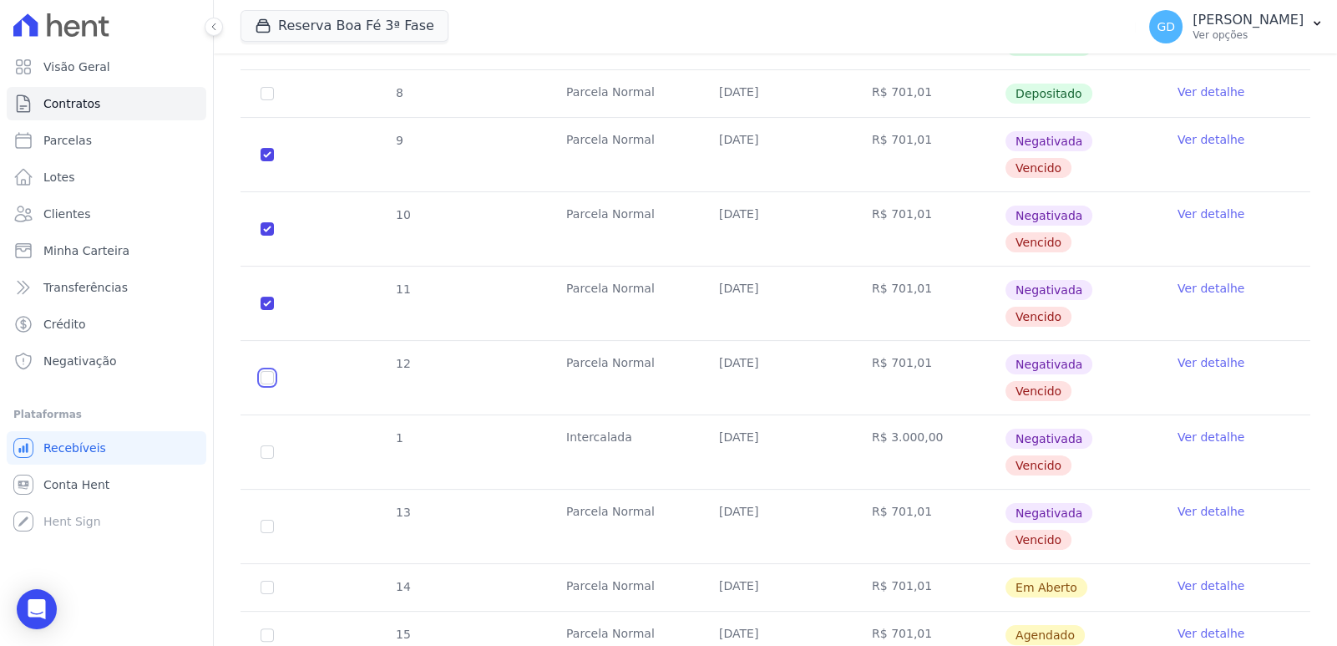
click at [267, 377] on input "checkbox" at bounding box center [267, 377] width 13 height 13
checkbox input "true"
click at [262, 438] on td "1" at bounding box center [267, 452] width 53 height 74
click at [263, 448] on input "checkbox" at bounding box center [267, 451] width 13 height 13
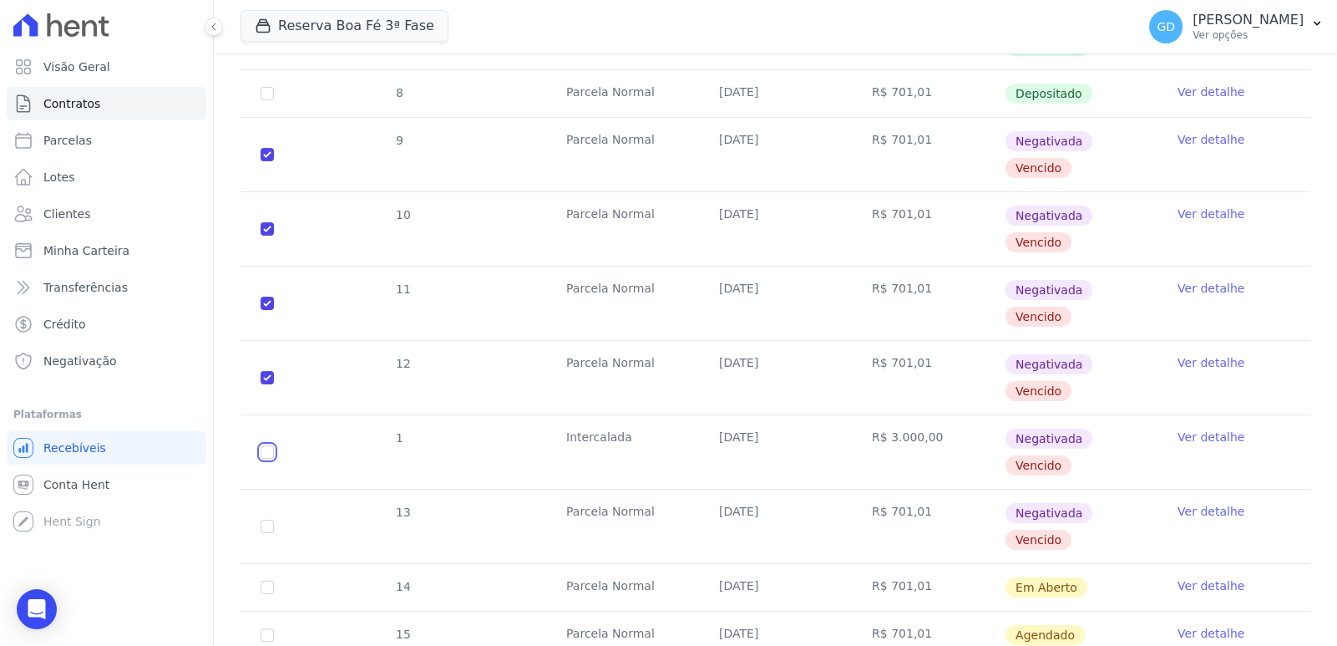
checkbox input "true"
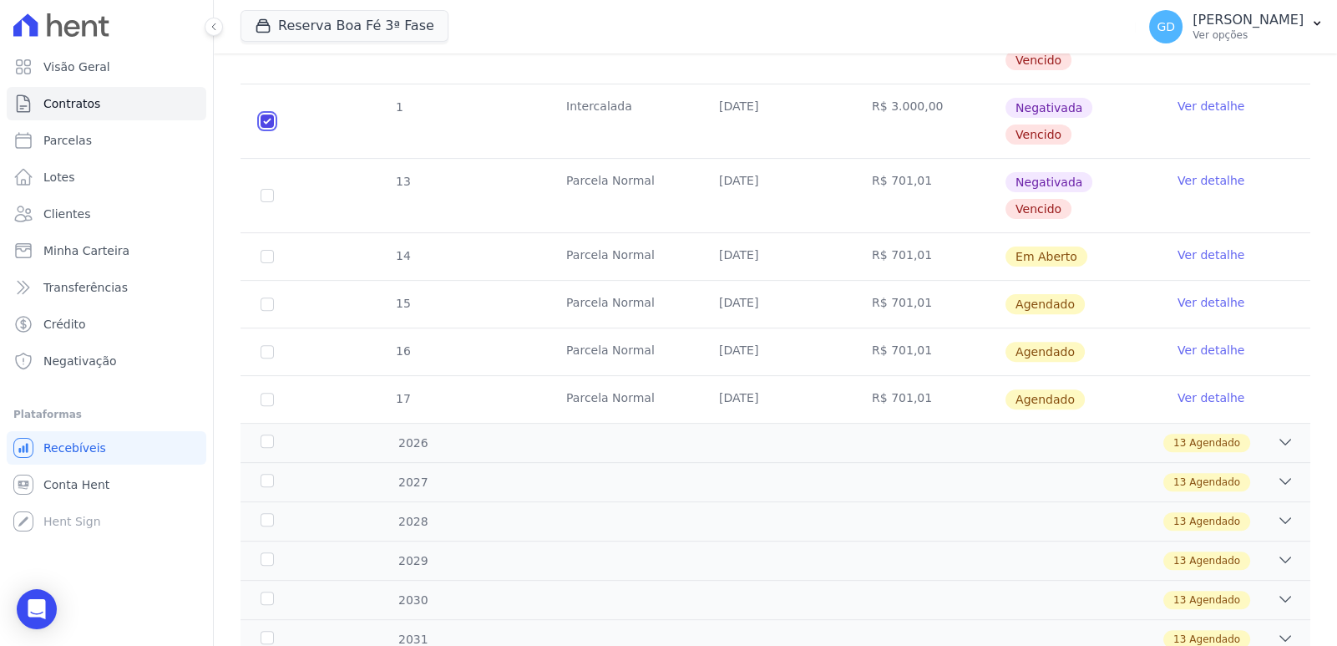
scroll to position [764, 0]
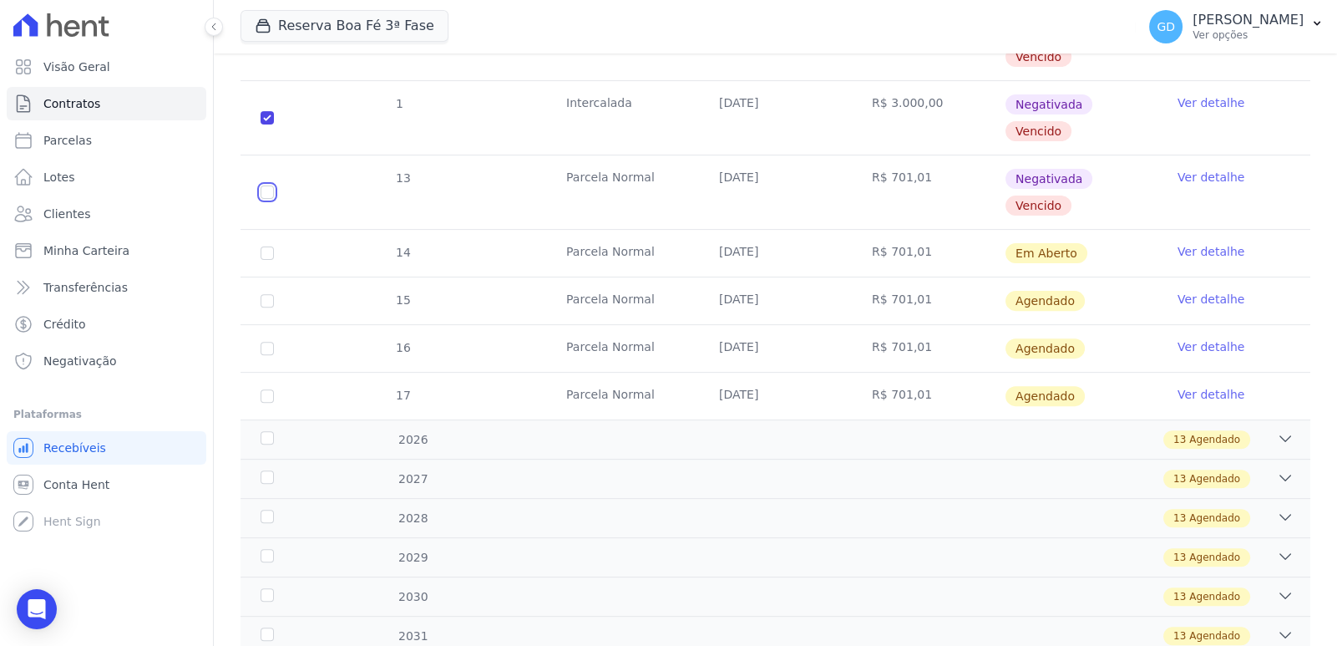
click at [269, 191] on input "checkbox" at bounding box center [267, 191] width 13 height 13
checkbox input "true"
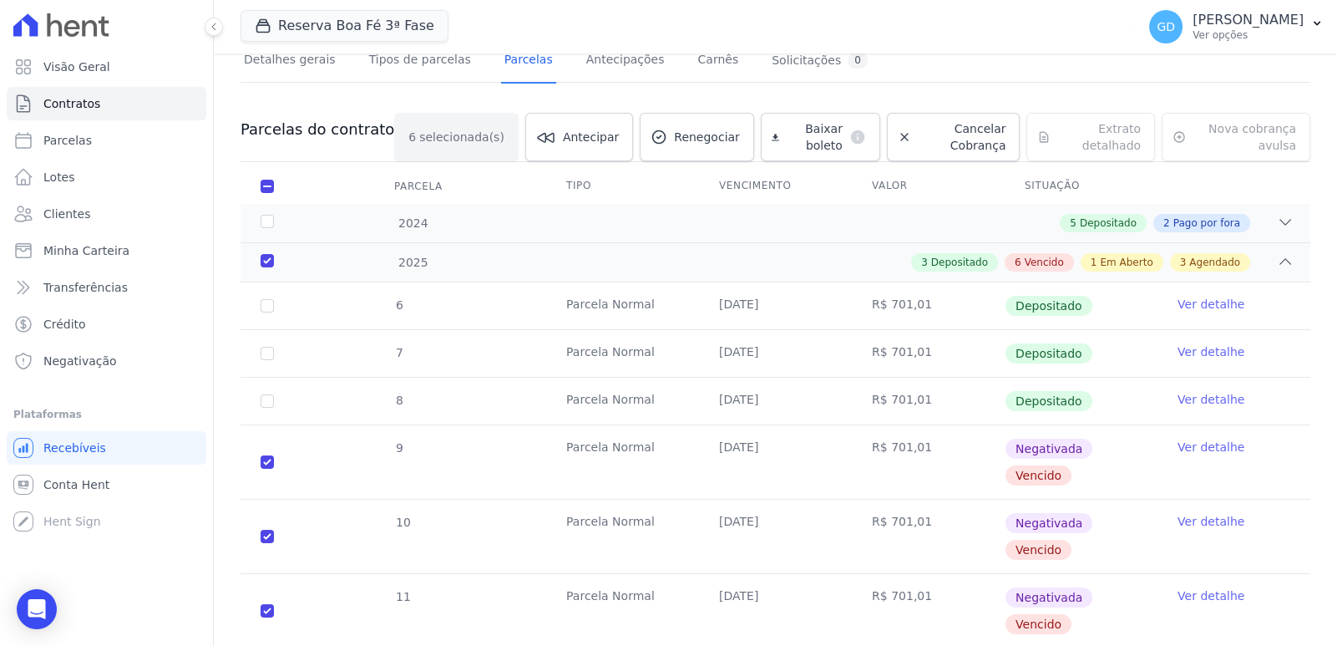
scroll to position [0, 0]
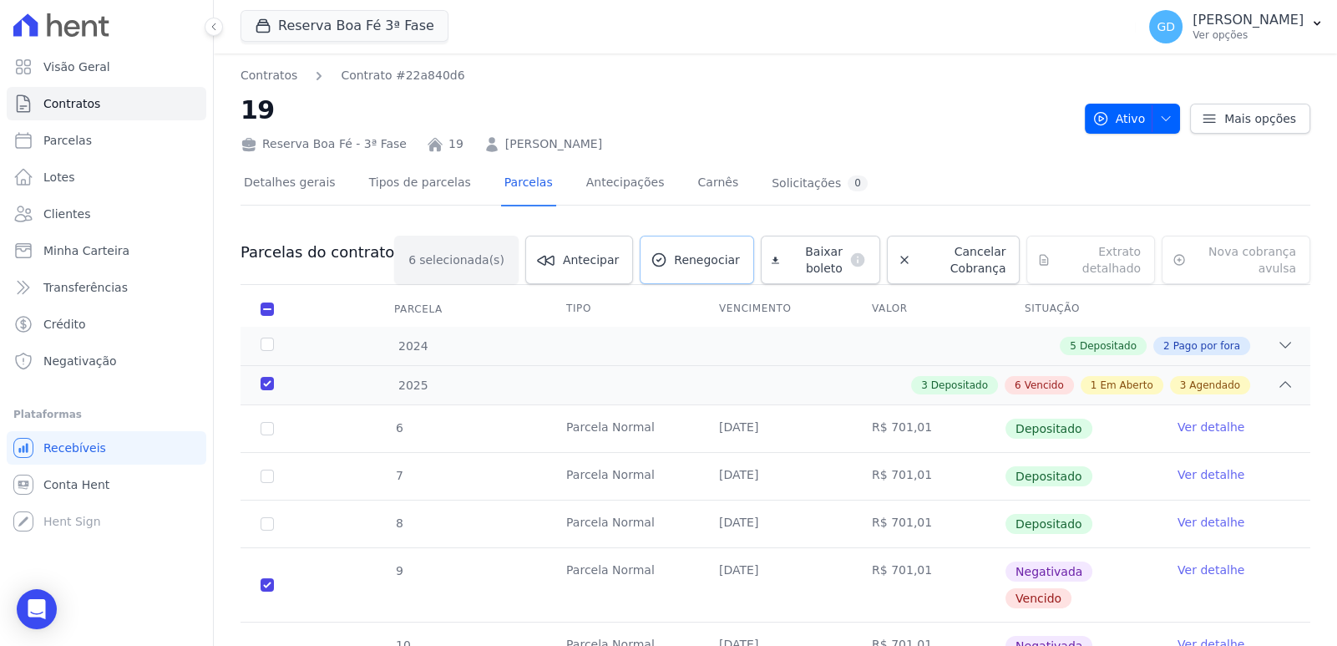
click at [660, 272] on link "Renegociar" at bounding box center [697, 260] width 114 height 48
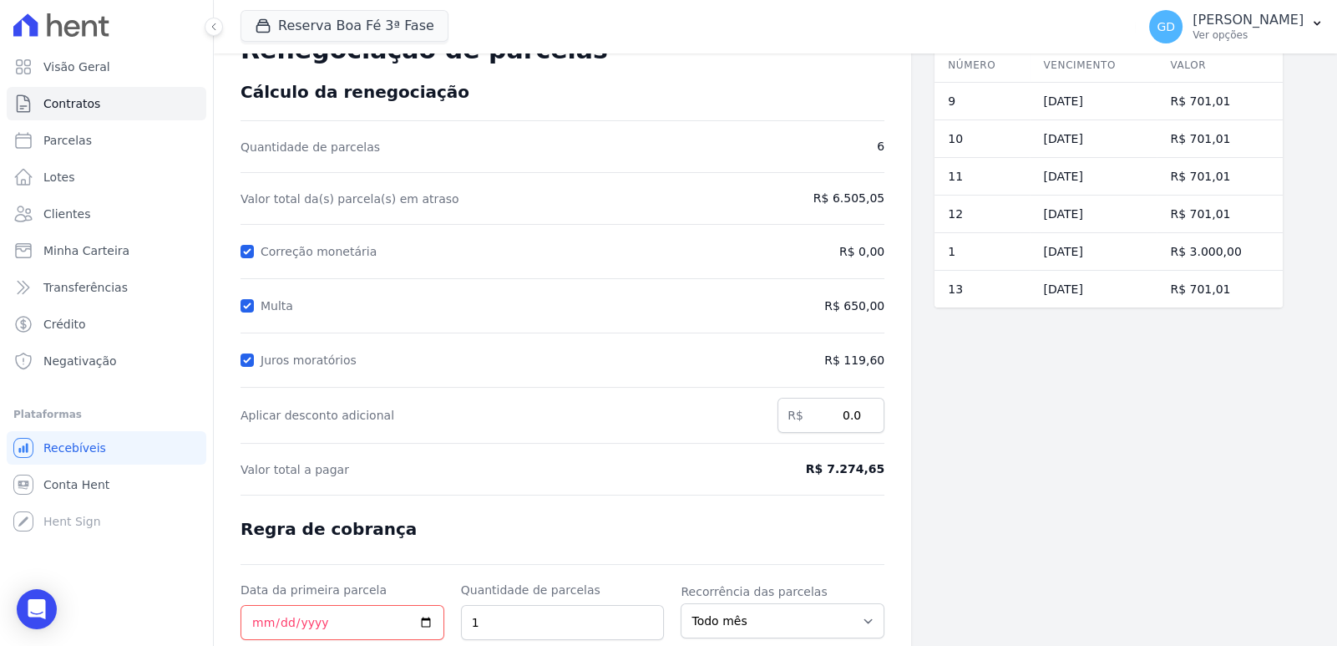
scroll to position [20, 0]
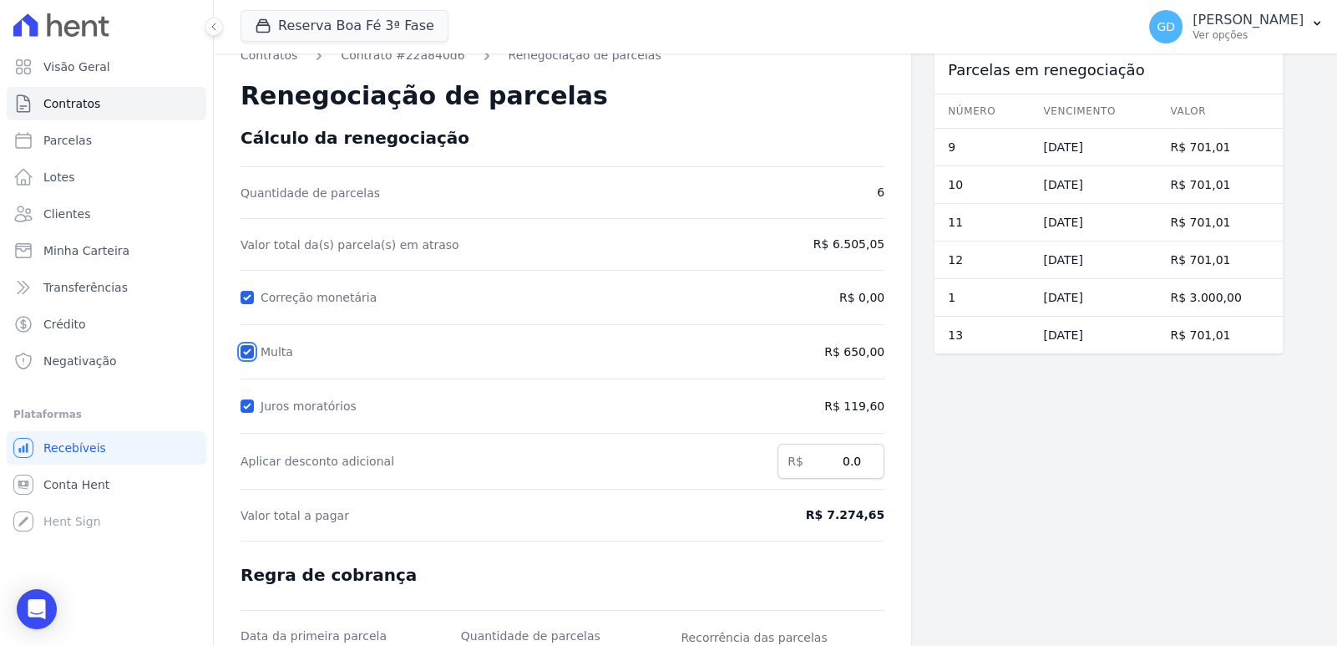
click at [251, 351] on input "Multa" at bounding box center [247, 351] width 13 height 13
checkbox input "false"
click at [246, 402] on input "Juros moratórios" at bounding box center [247, 405] width 13 height 13
click at [245, 401] on input "Juros moratórios" at bounding box center [247, 405] width 13 height 13
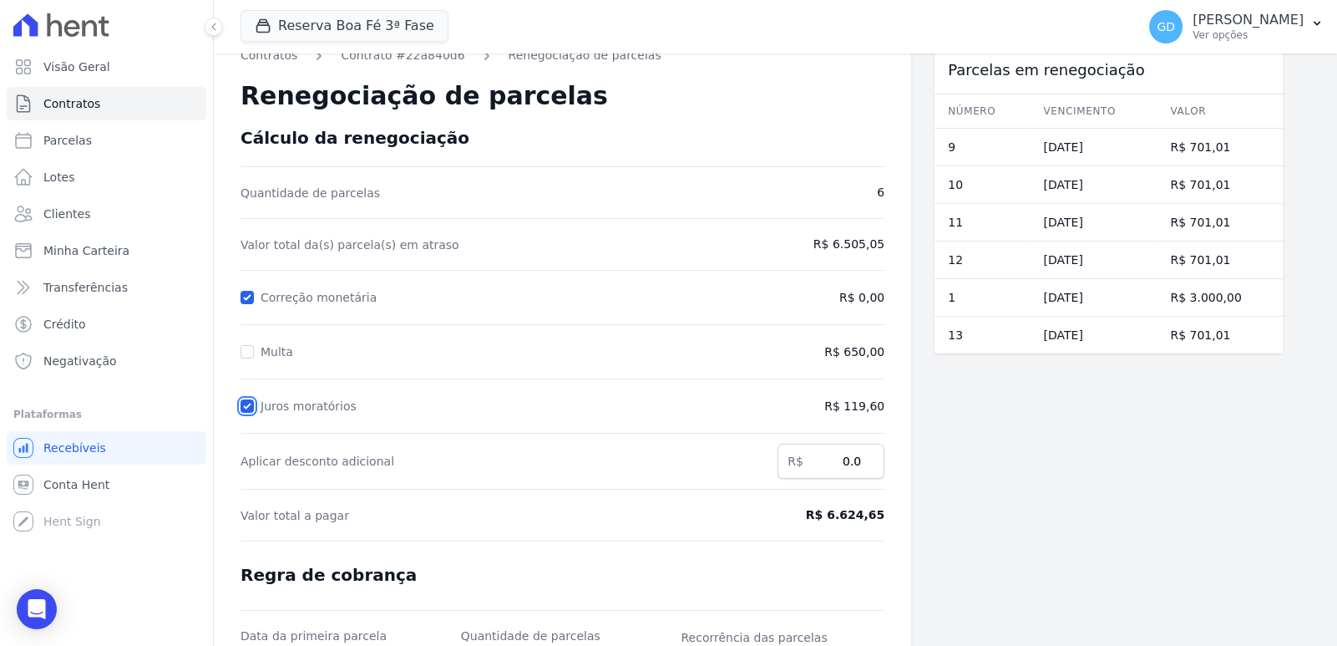
checkbox input "false"
click at [251, 352] on input "Multa" at bounding box center [247, 351] width 13 height 13
click at [251, 351] on input "Multa" at bounding box center [247, 351] width 13 height 13
checkbox input "false"
click at [246, 297] on input "Correção monetária" at bounding box center [247, 297] width 13 height 13
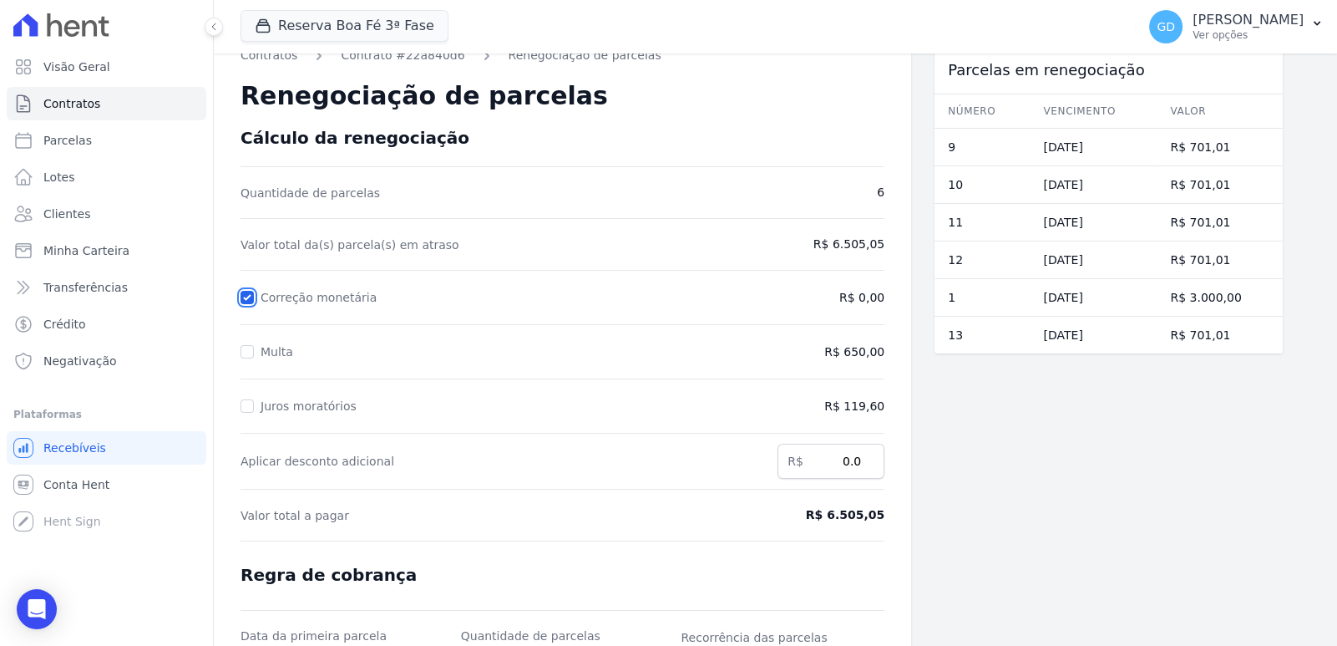
checkbox input "false"
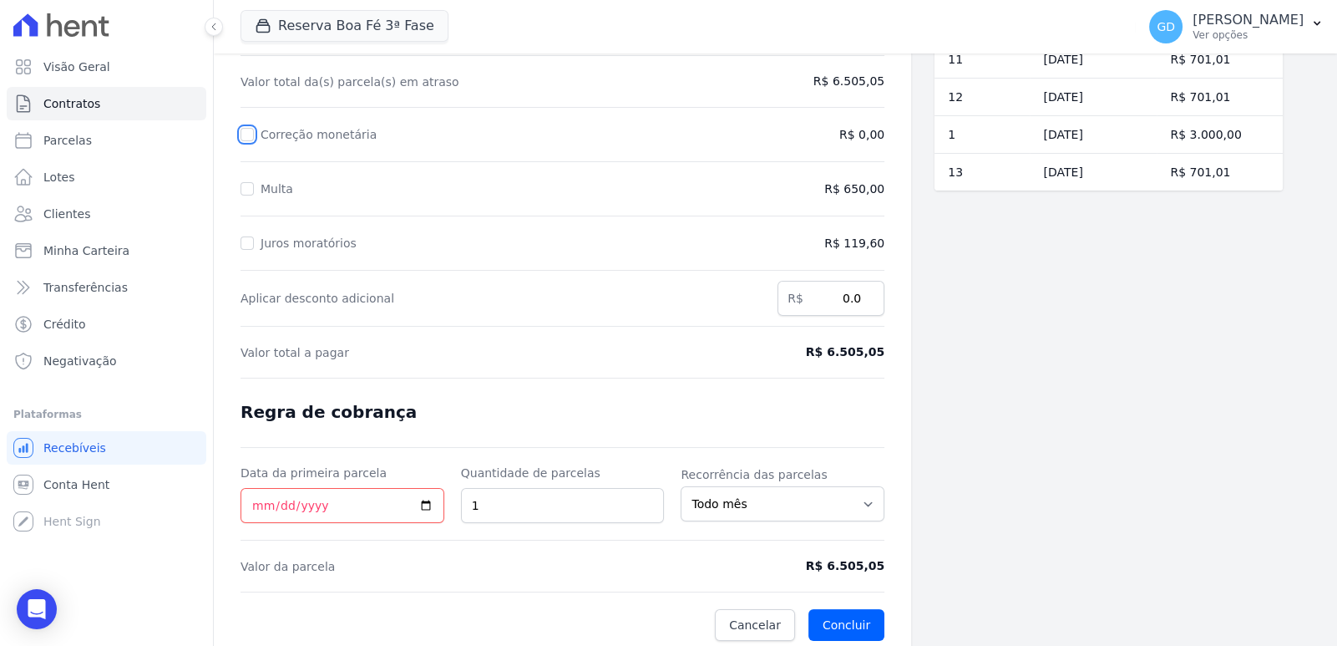
scroll to position [187, 0]
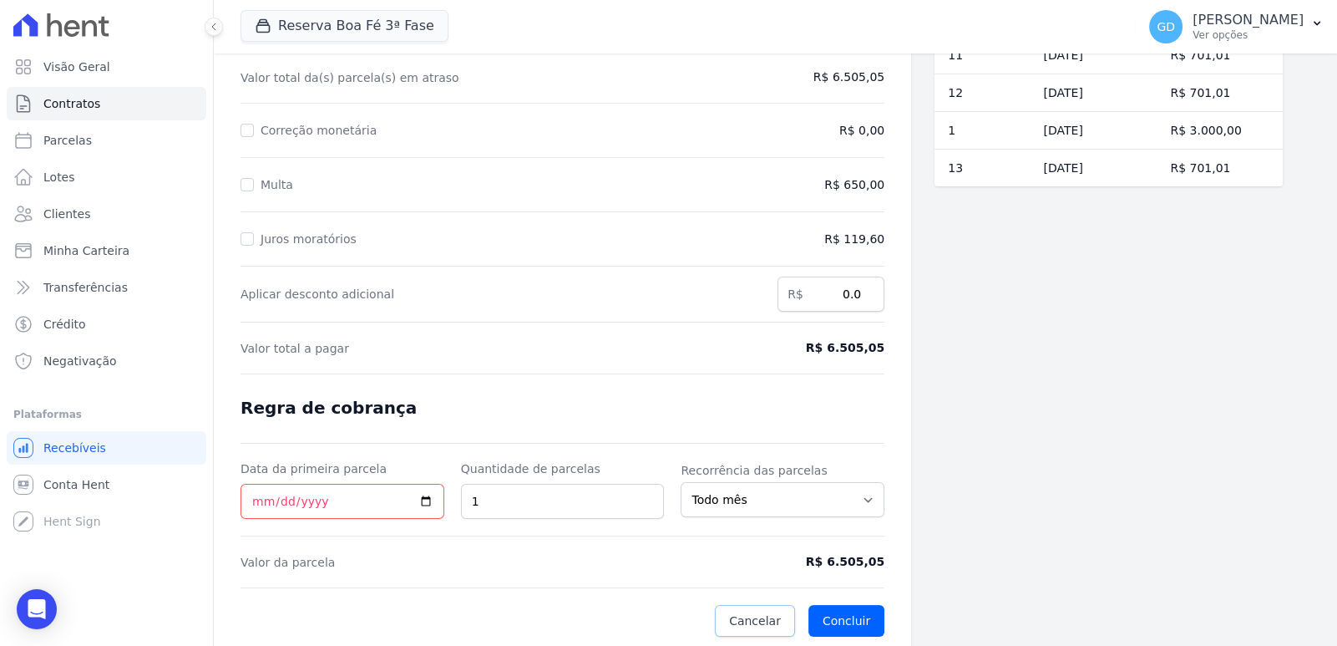
click at [749, 616] on span "Cancelar" at bounding box center [755, 620] width 52 height 17
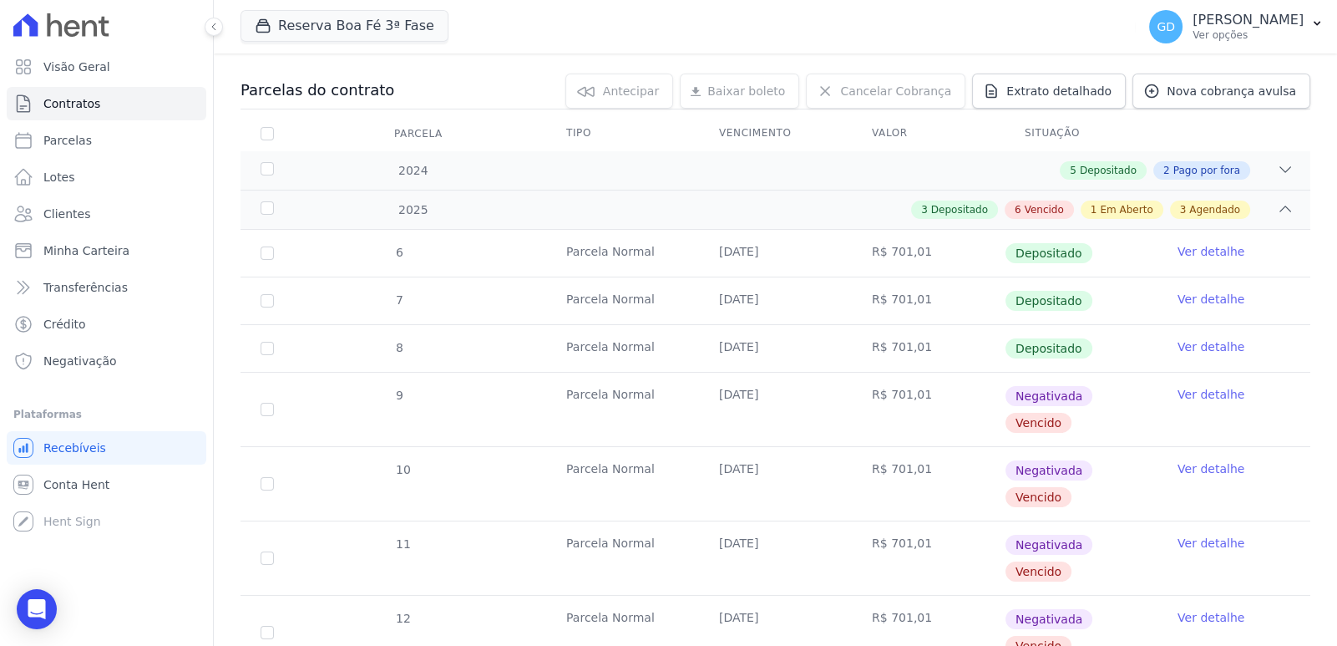
scroll to position [251, 0]
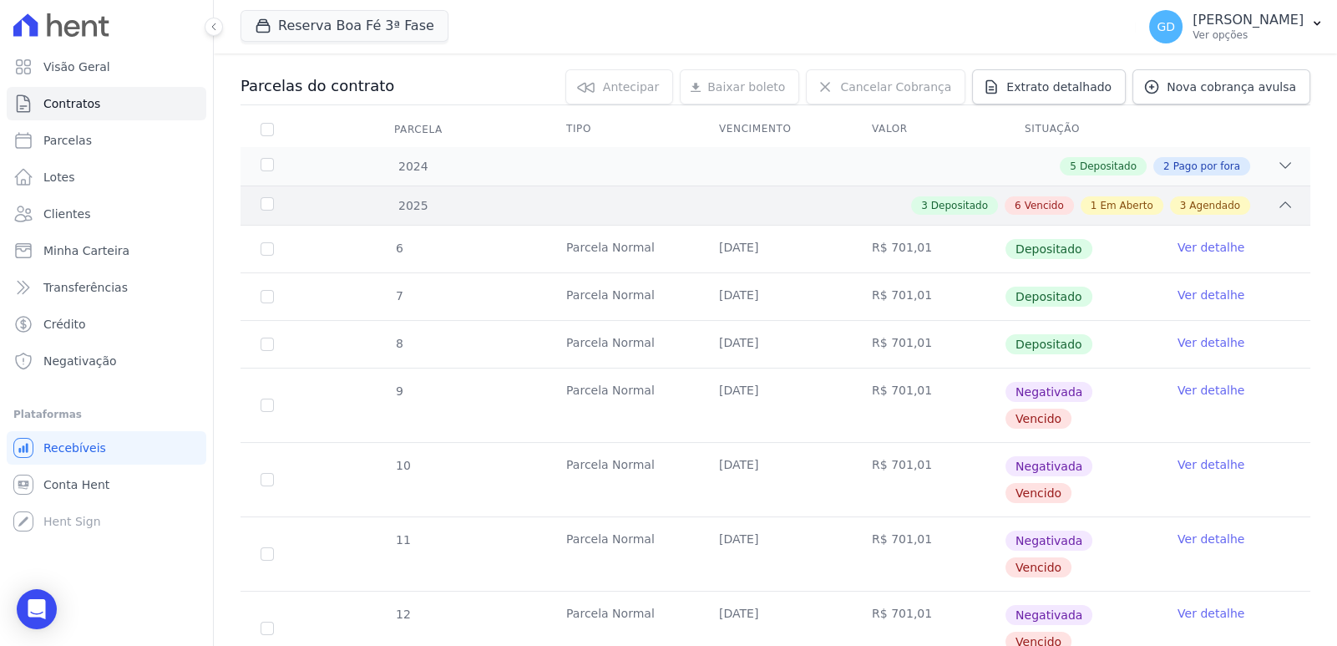
click at [1260, 196] on div "3 Depositado 6 Vencido 1 Em Aberto 3 Agendado" at bounding box center [828, 205] width 932 height 18
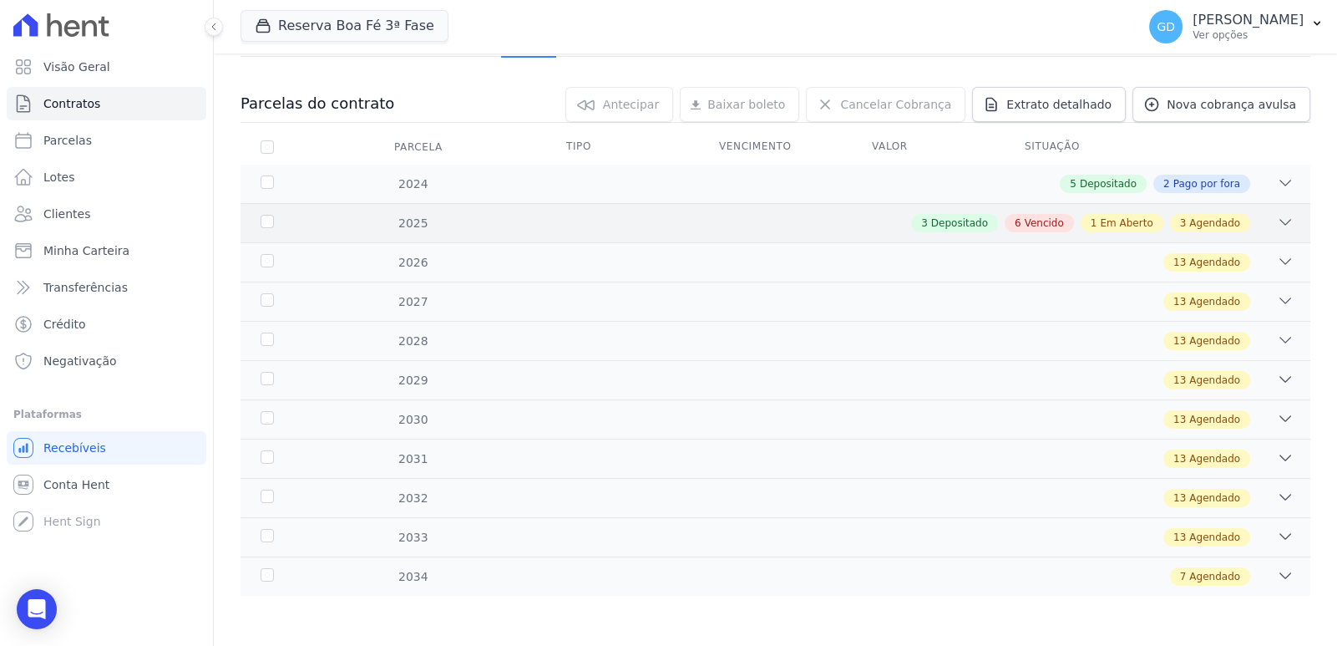
scroll to position [146, 0]
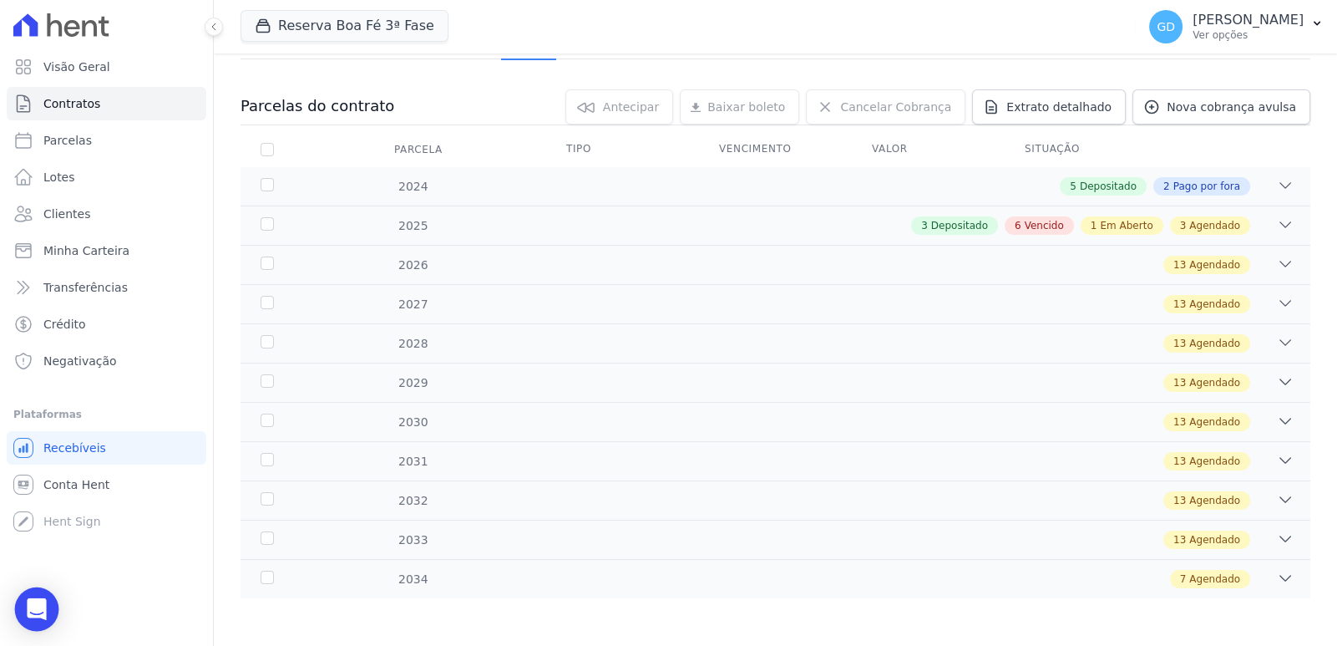
click at [47, 602] on div "Open Intercom Messenger" at bounding box center [37, 609] width 44 height 44
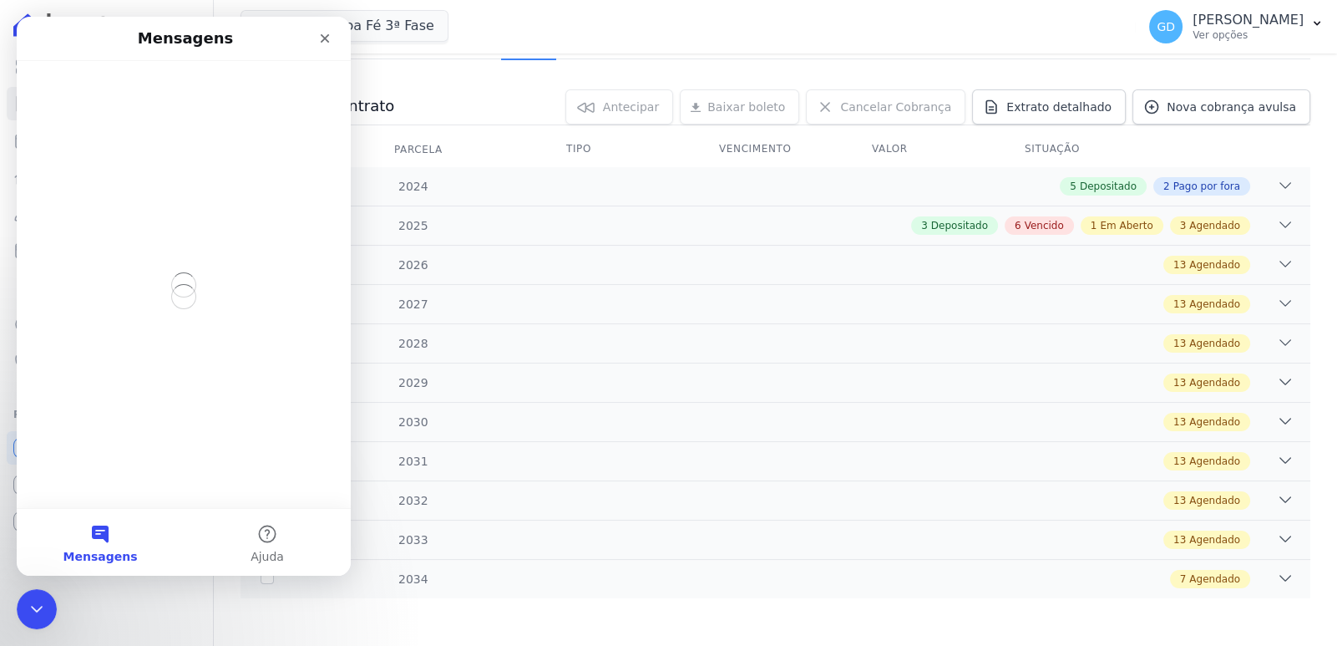
scroll to position [0, 0]
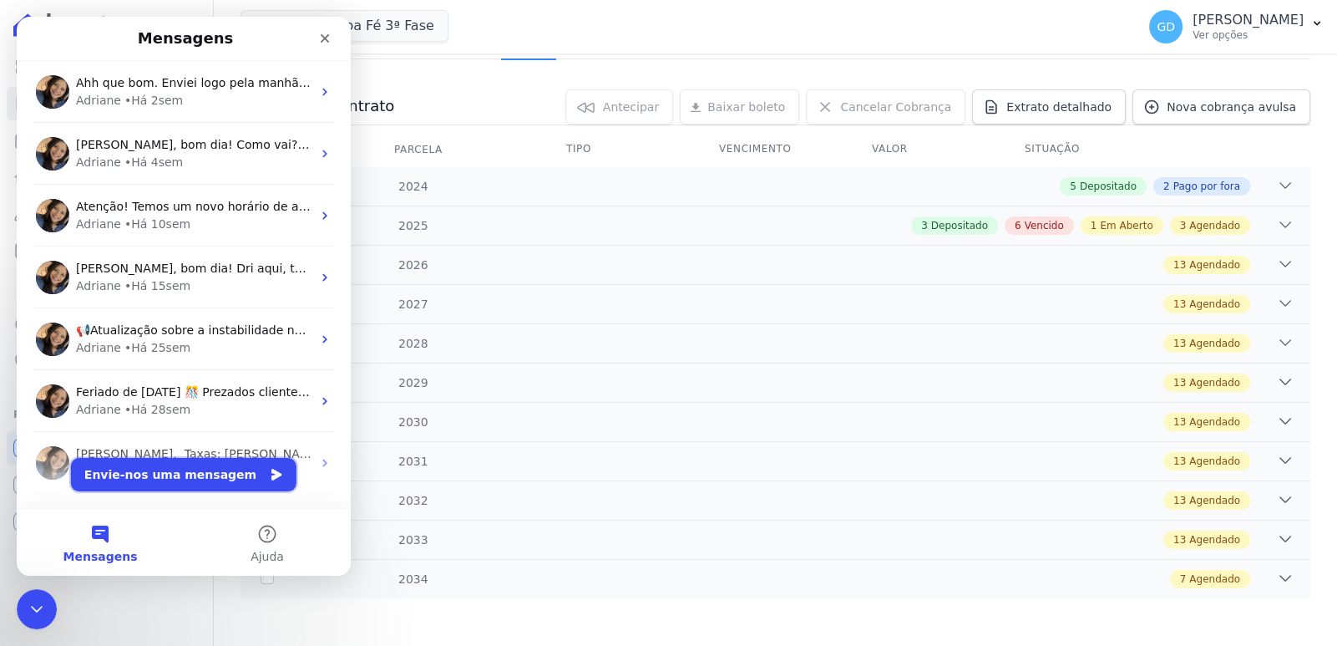
click at [233, 474] on button "Envie-nos uma mensagem" at bounding box center [184, 474] width 226 height 33
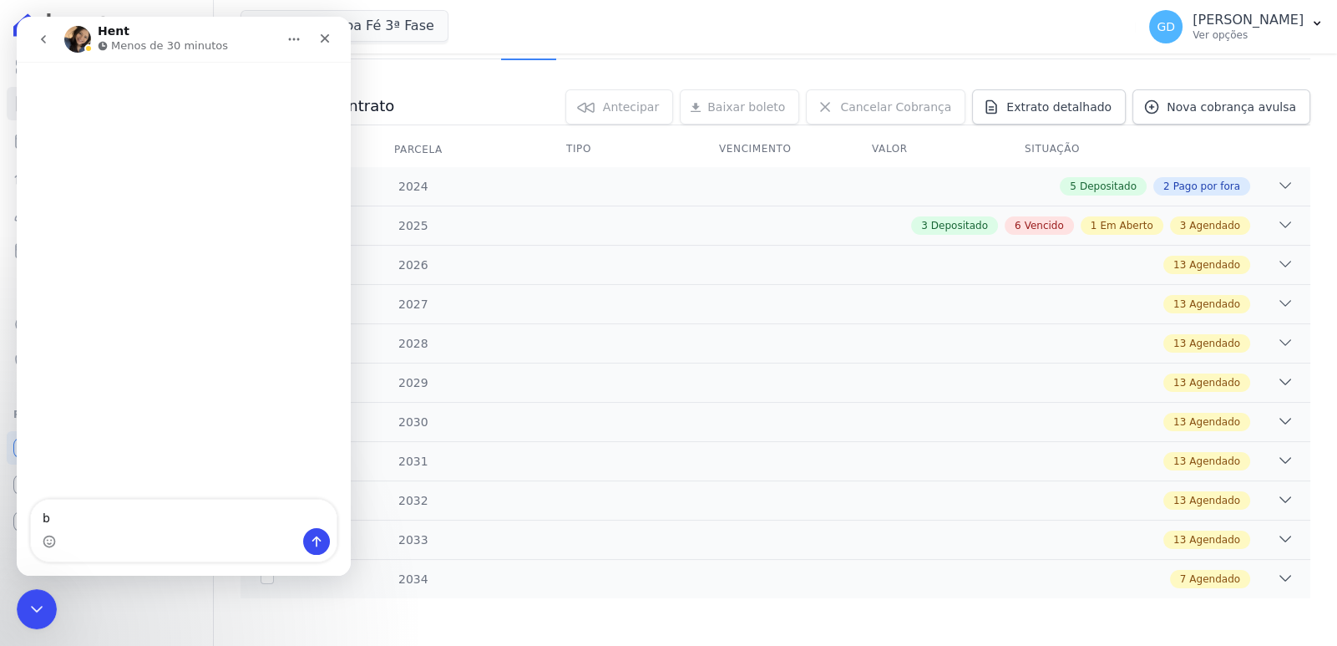
type textarea "bp"
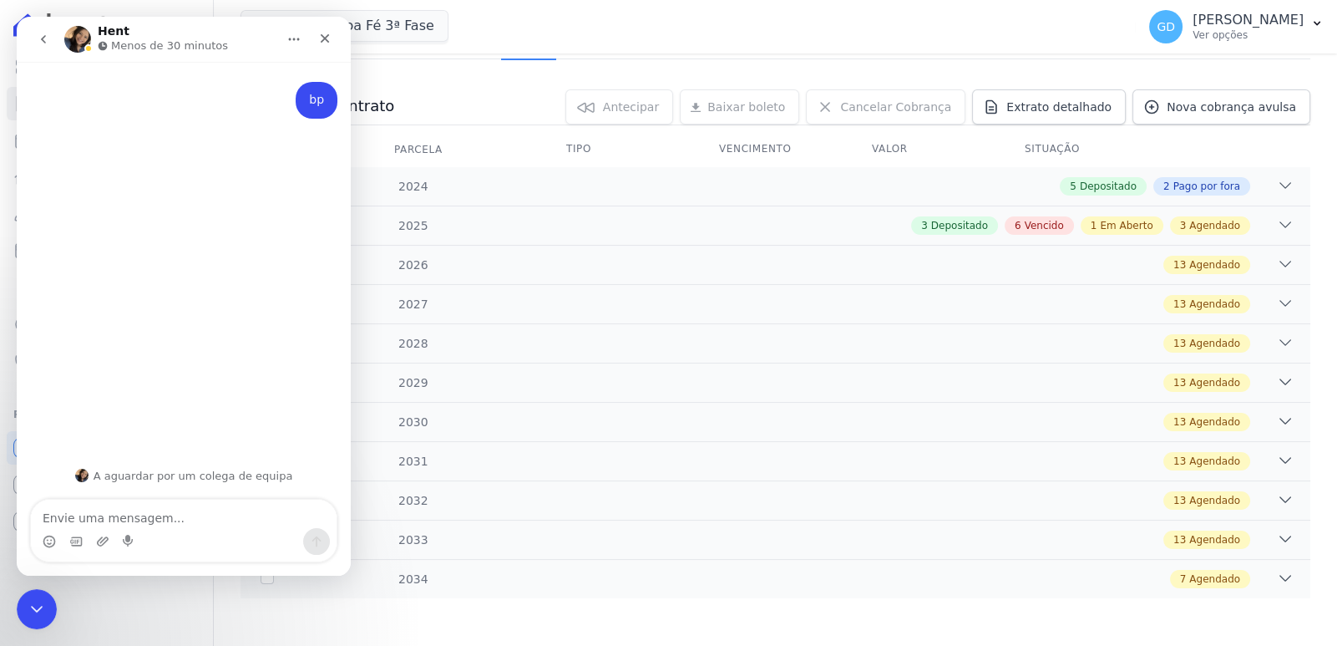
click at [286, 99] on div "bp Gabriel • Agora" at bounding box center [183, 110] width 307 height 57
click at [324, 106] on div "bp Gabriel • Agora" at bounding box center [317, 100] width 42 height 37
click at [202, 505] on textarea "Envie uma mensagem..." at bounding box center [184, 513] width 306 height 28
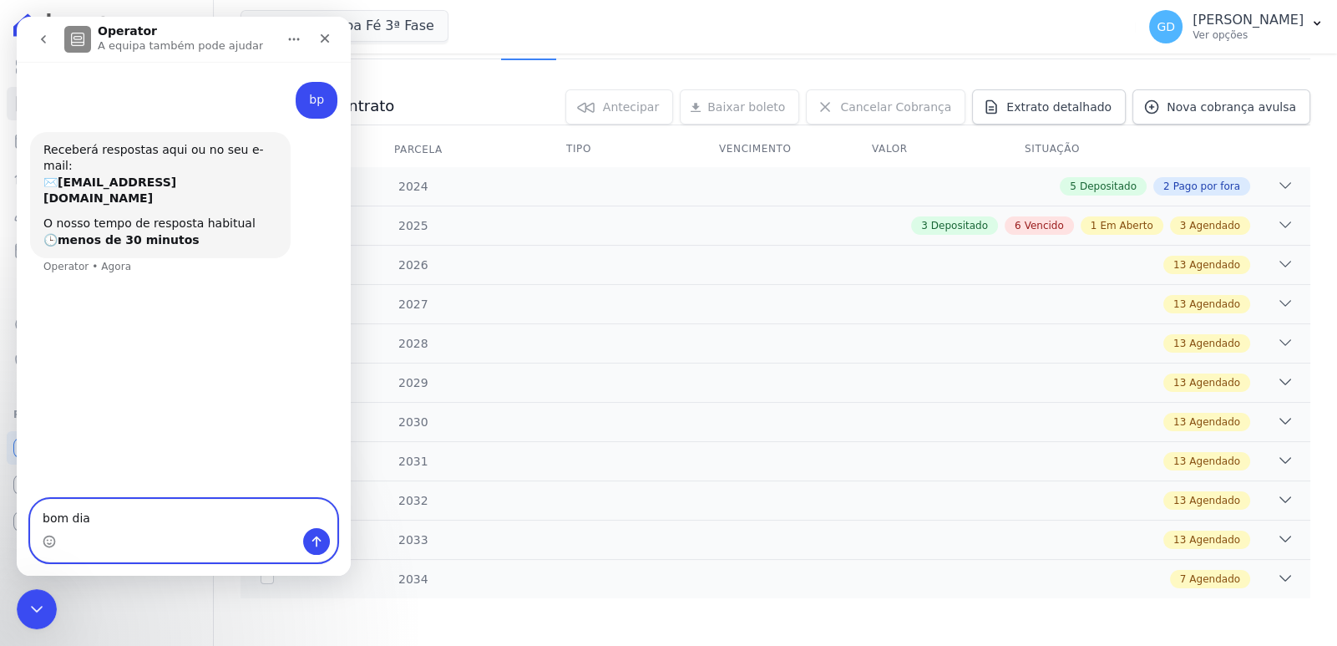
type textarea "bom dia"
type textarea "]gostaria de solicitar um novo acesso"
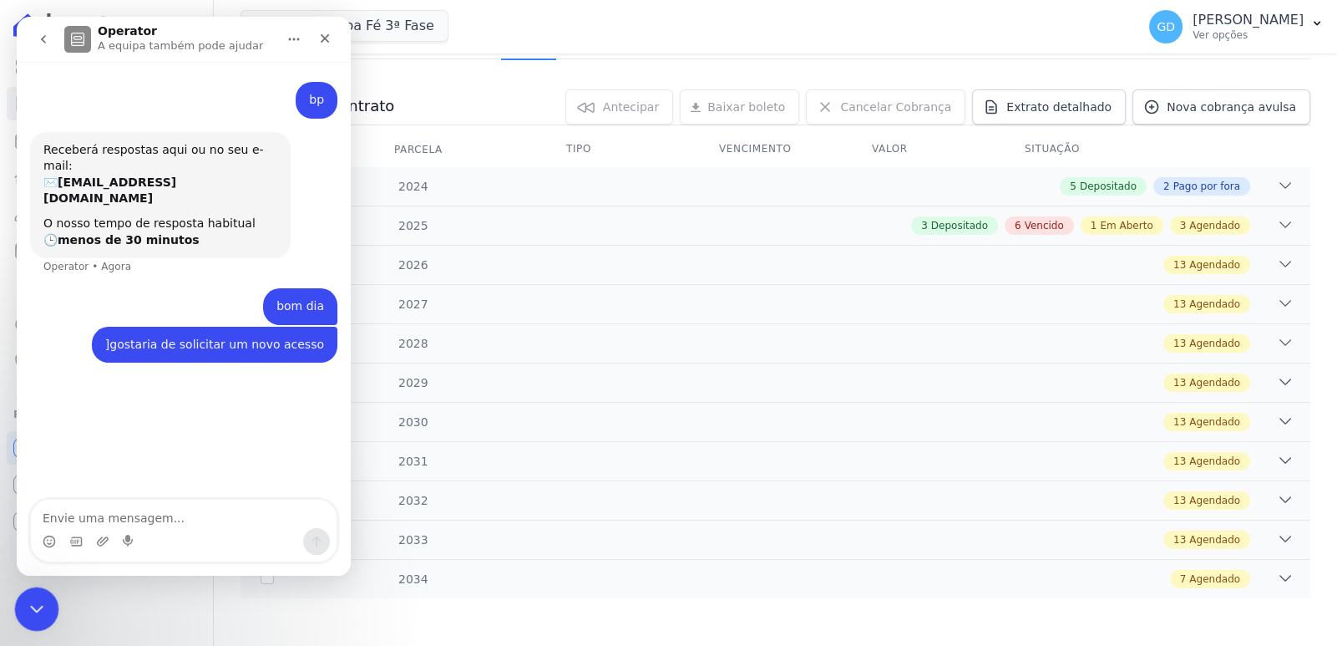
click at [34, 591] on div "Fechar mensagem da Intercom" at bounding box center [34, 606] width 40 height 40
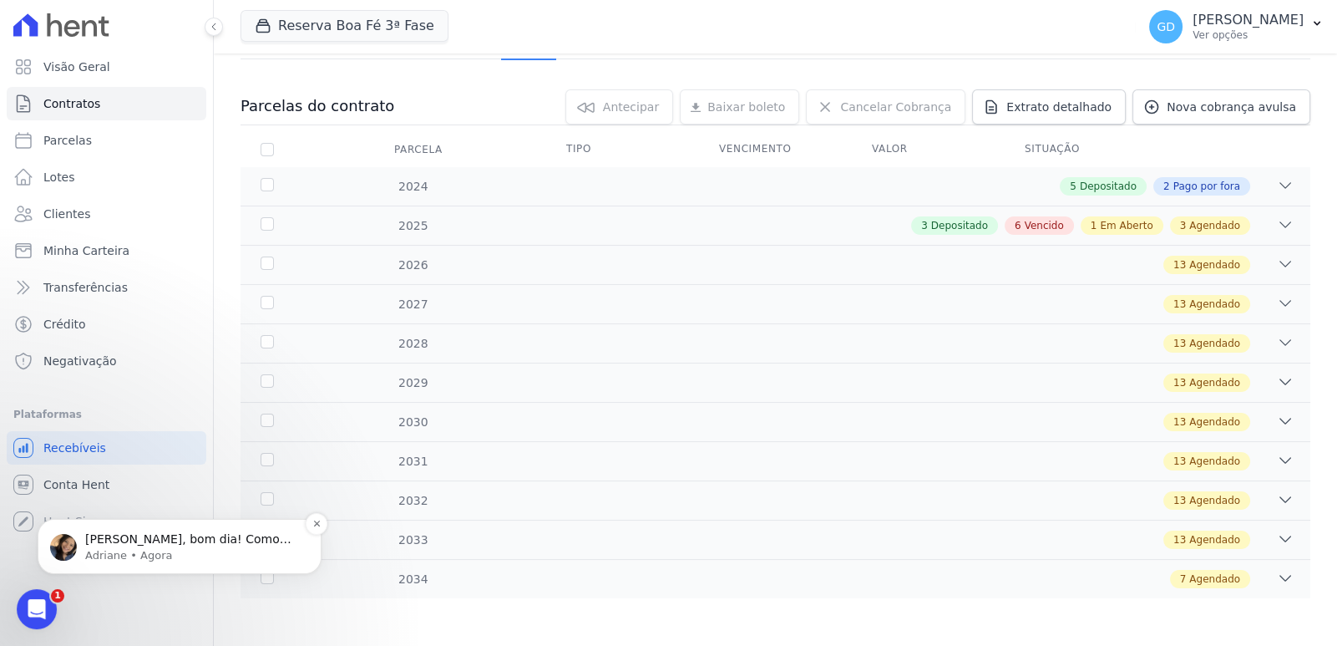
click at [181, 545] on p "Olá Gabriel, bom dia! Como vai? Claro, qual o nome do novo usuário e e-mail, po…" at bounding box center [192, 539] width 215 height 17
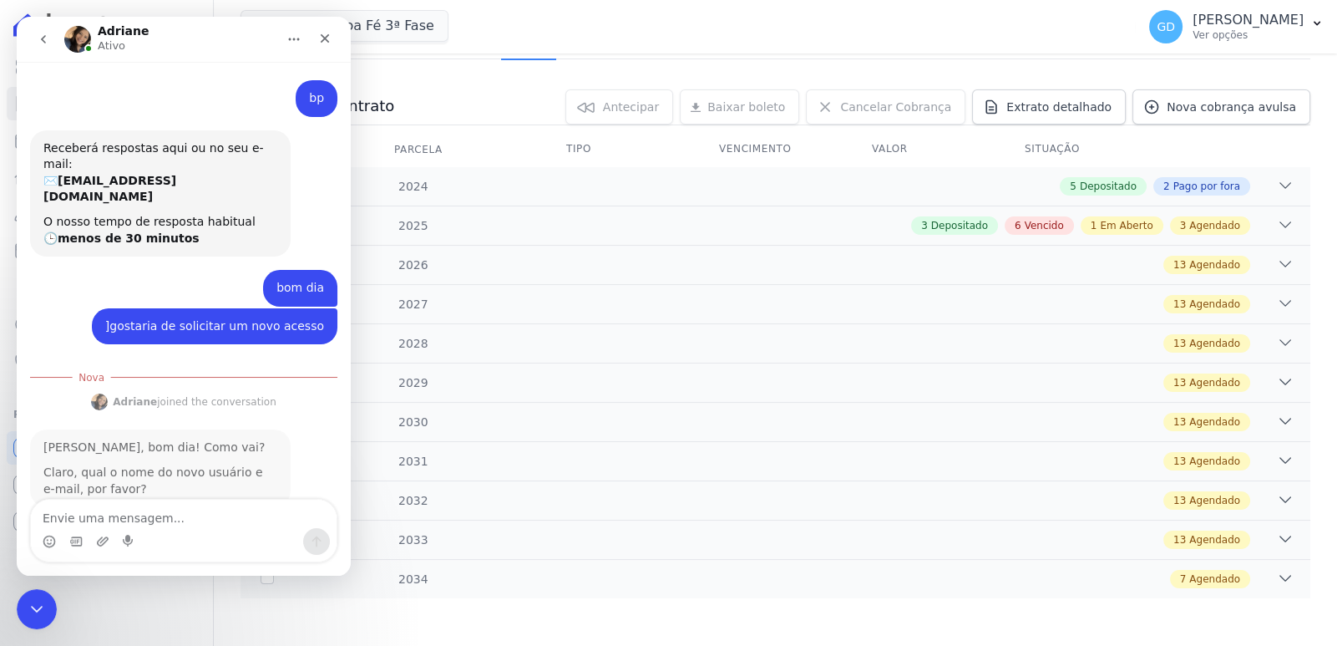
scroll to position [5, 0]
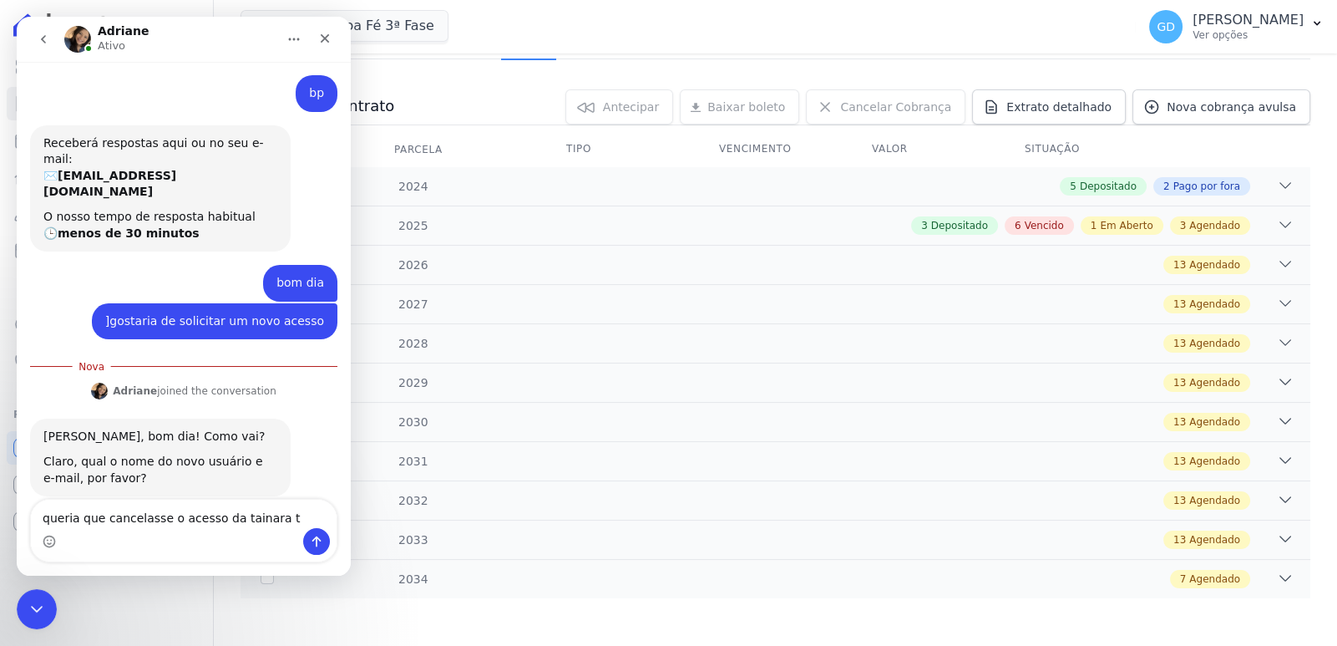
type textarea "queria que cancelasse o acesso da tainara tb"
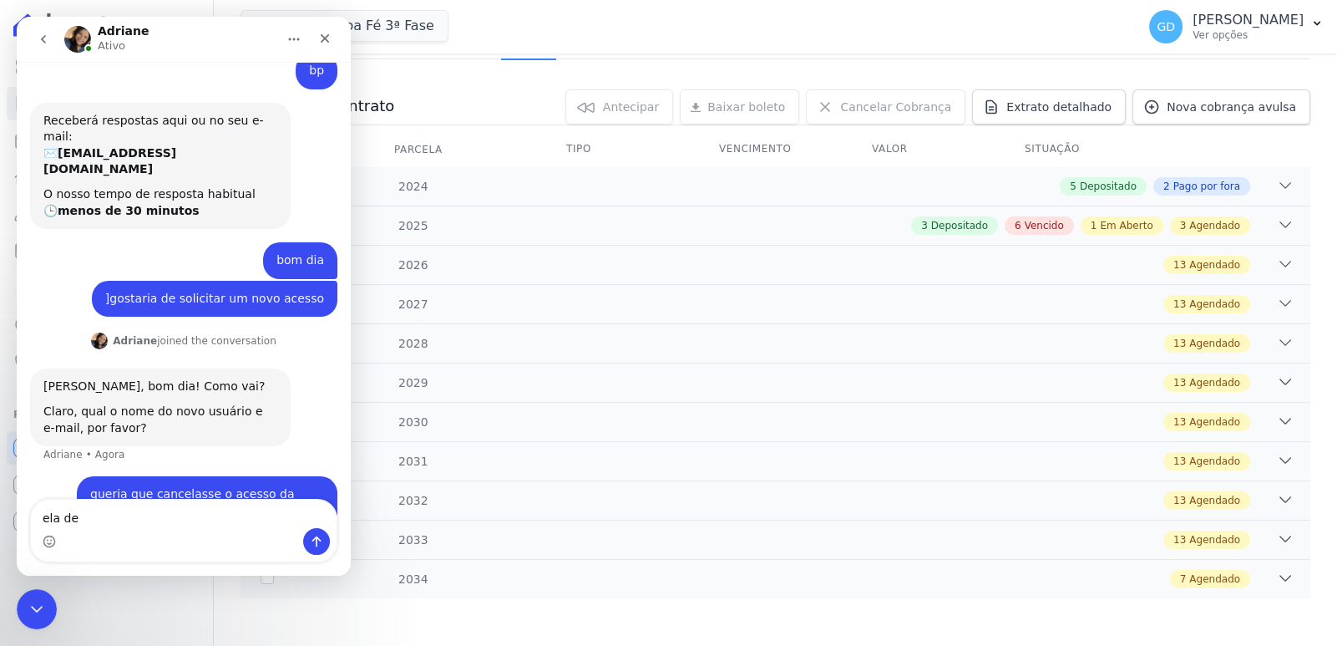
scroll to position [27, 0]
type textarea "ela se desligou da empresa"
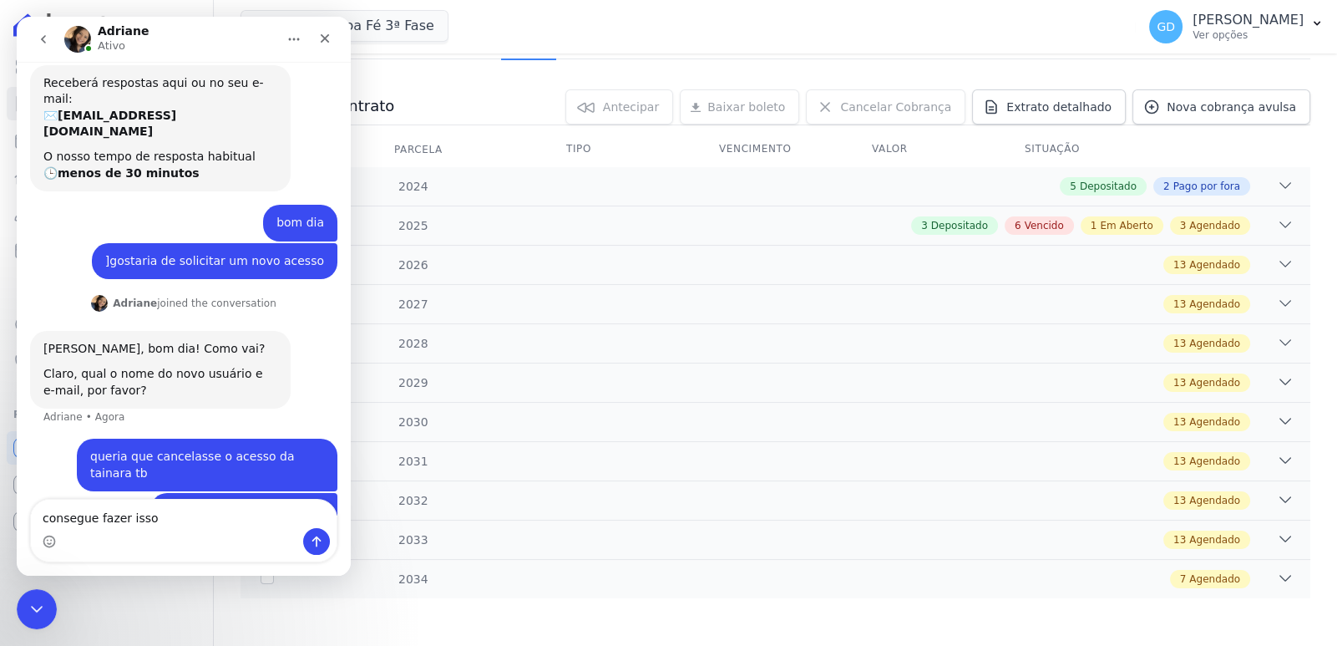
type textarea "consegue fazer isso ?"
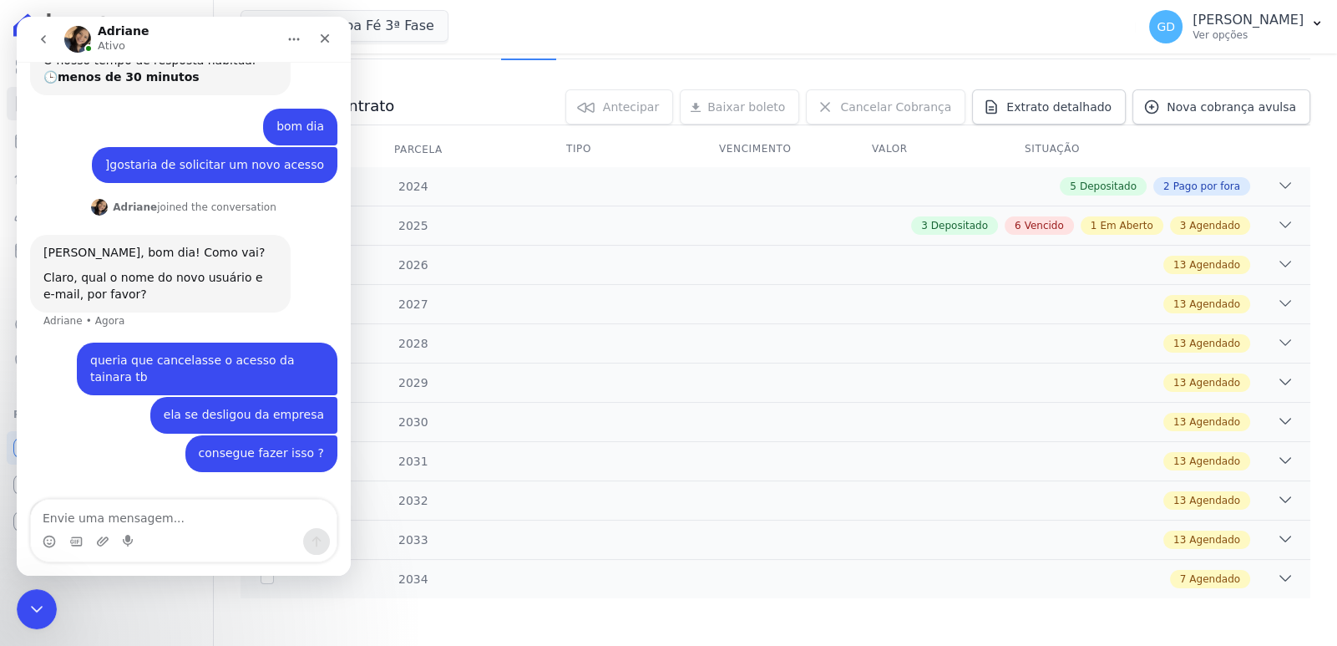
scroll to position [167, 0]
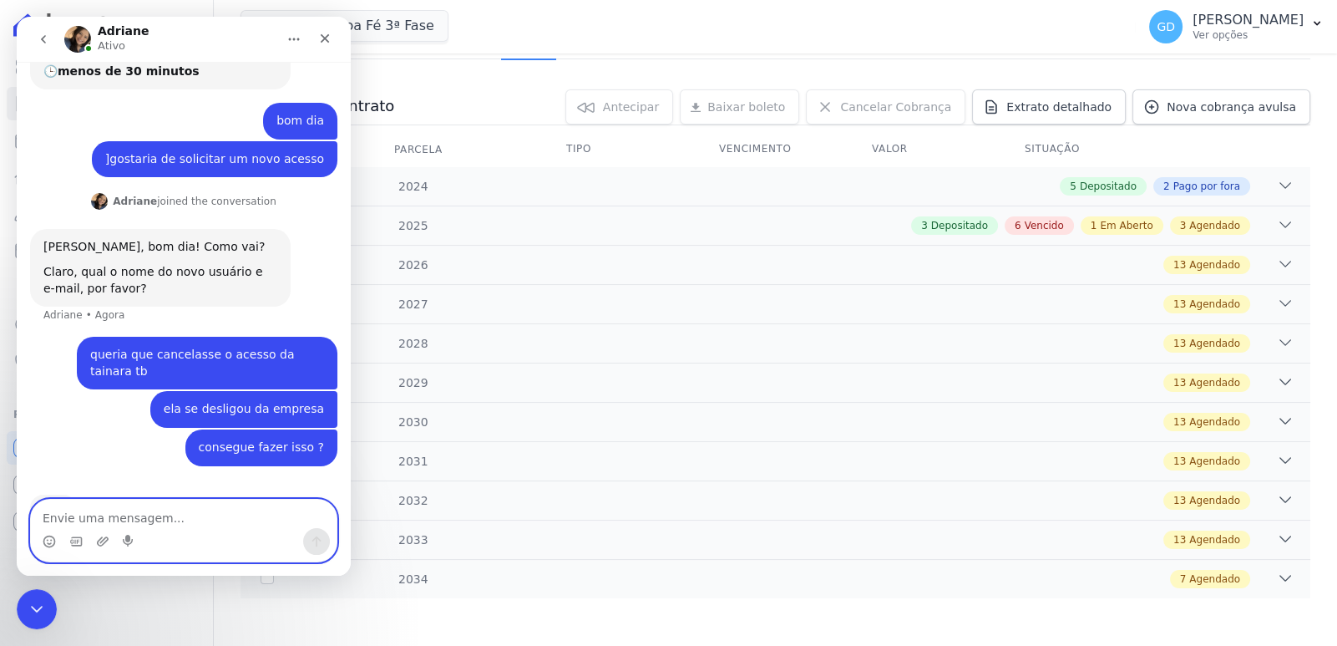
click at [150, 516] on textarea "Envie uma mensagem..." at bounding box center [184, 513] width 306 height 28
type textarea "a"
type textarea "dados do novo acesso:"
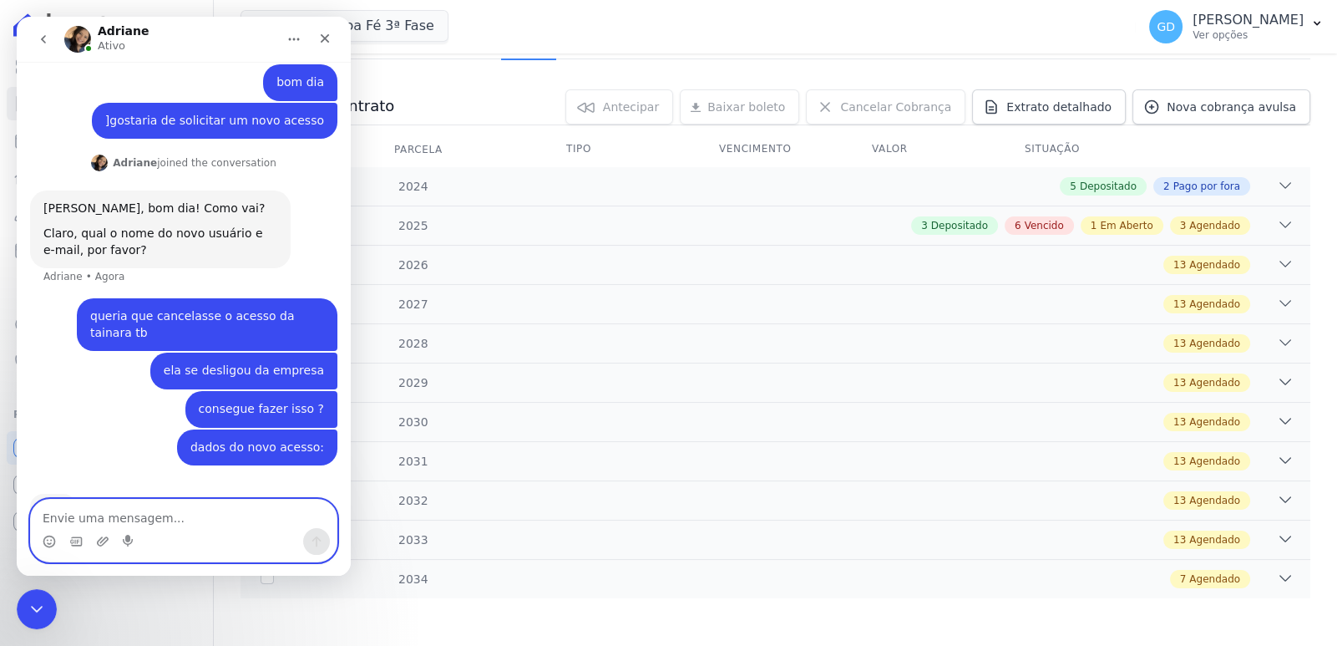
paste textarea "Franciane Alves Batista"
type textarea "Franciane Alves Batista"
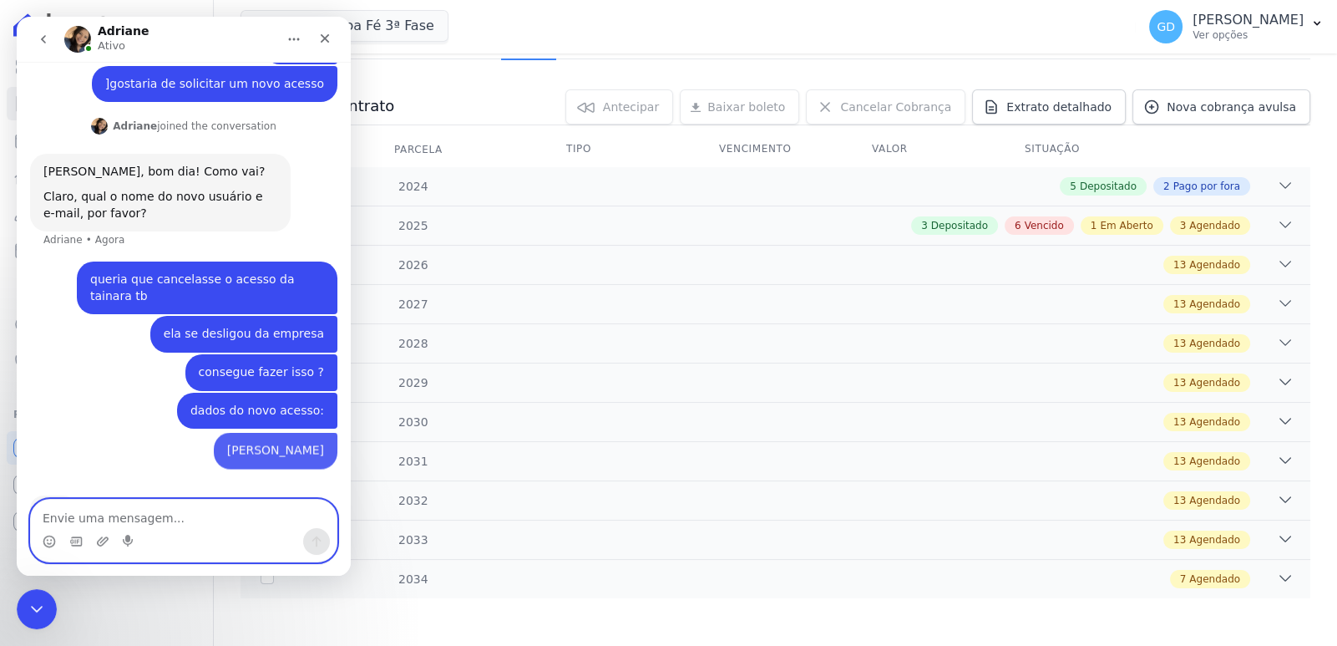
scroll to position [244, 0]
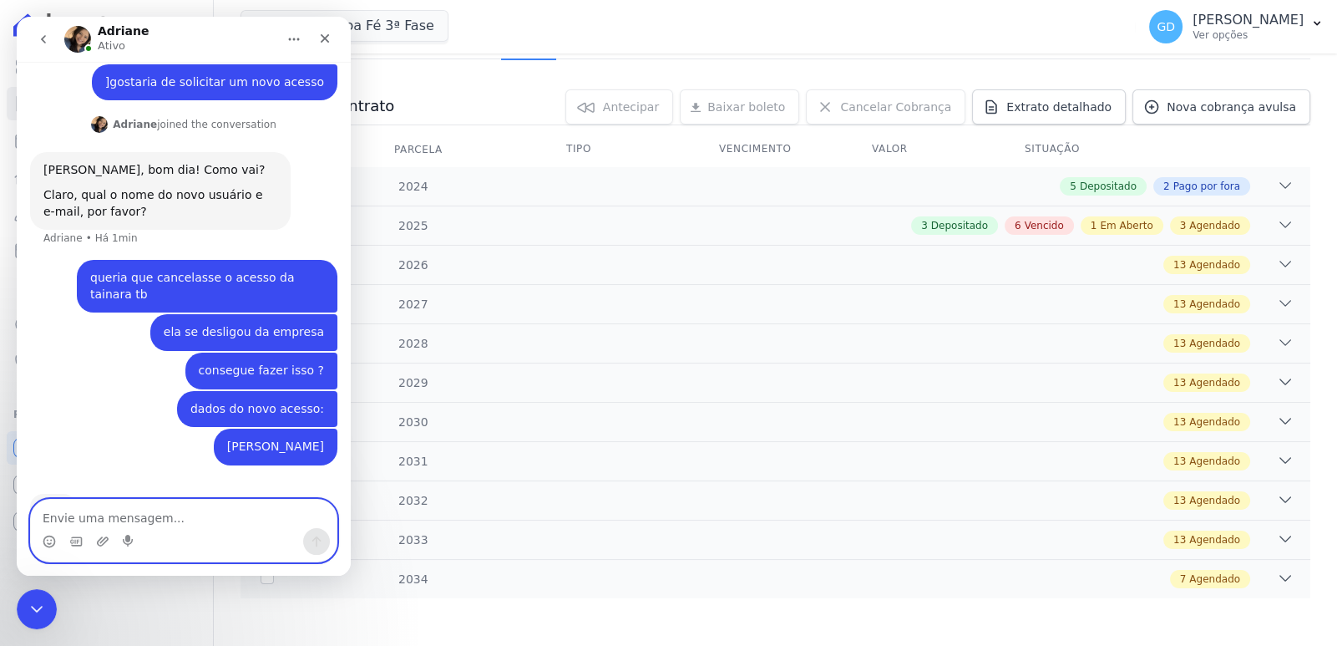
click at [160, 500] on textarea "Envie uma mensagem..." at bounding box center [184, 513] width 306 height 28
paste textarea "francianealvesb@outlook.com"
type textarea "francianealvesb@outlook.com"
click at [316, 545] on icon "Enviar mensagem…" at bounding box center [316, 541] width 13 height 13
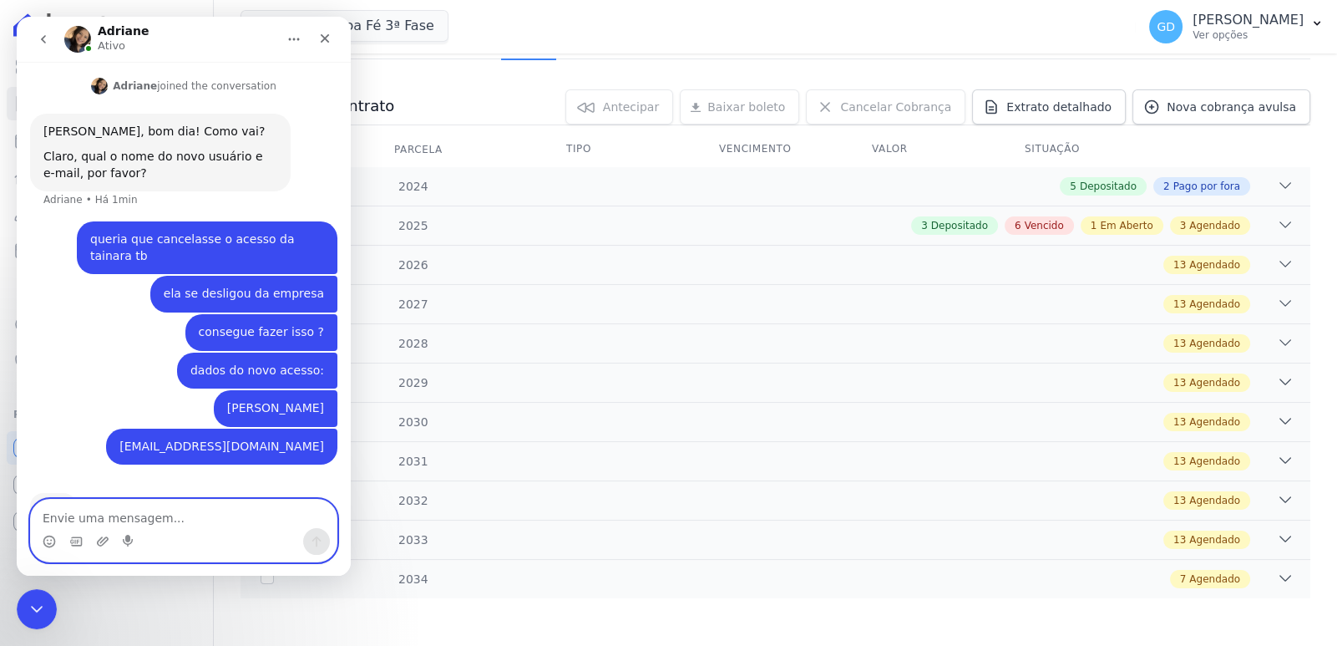
scroll to position [281, 0]
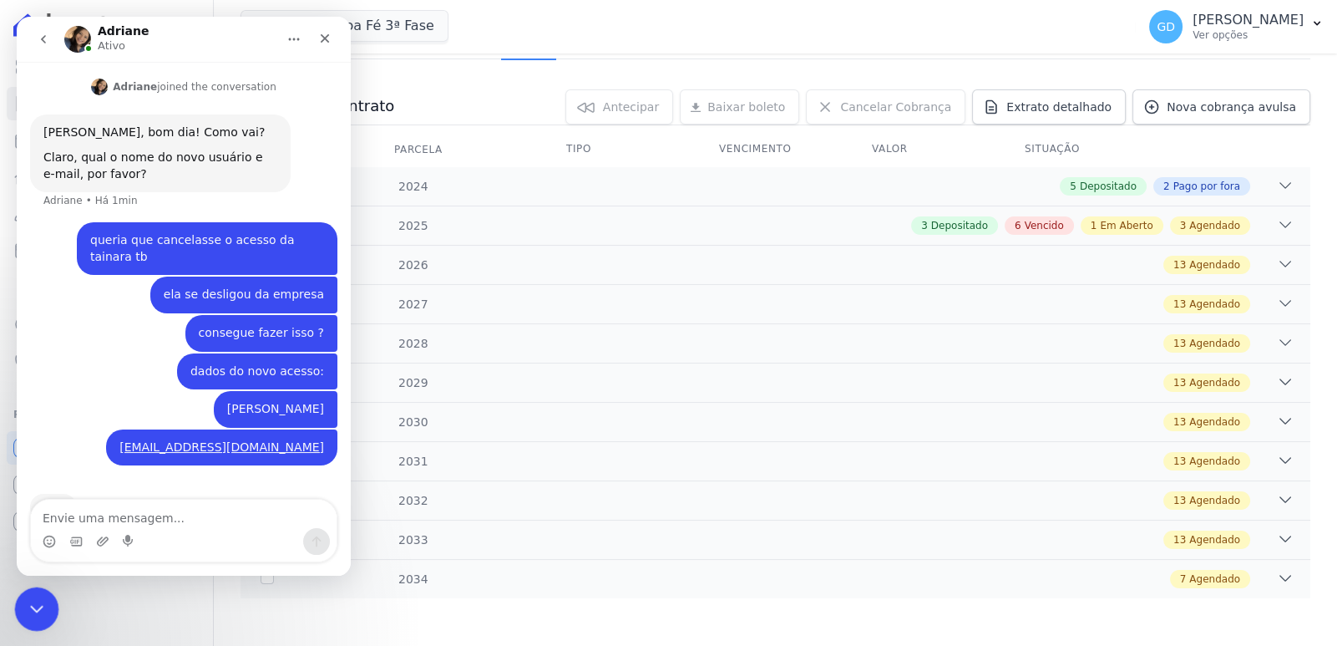
click at [31, 602] on icon "Fechar mensagem da Intercom" at bounding box center [34, 606] width 20 height 20
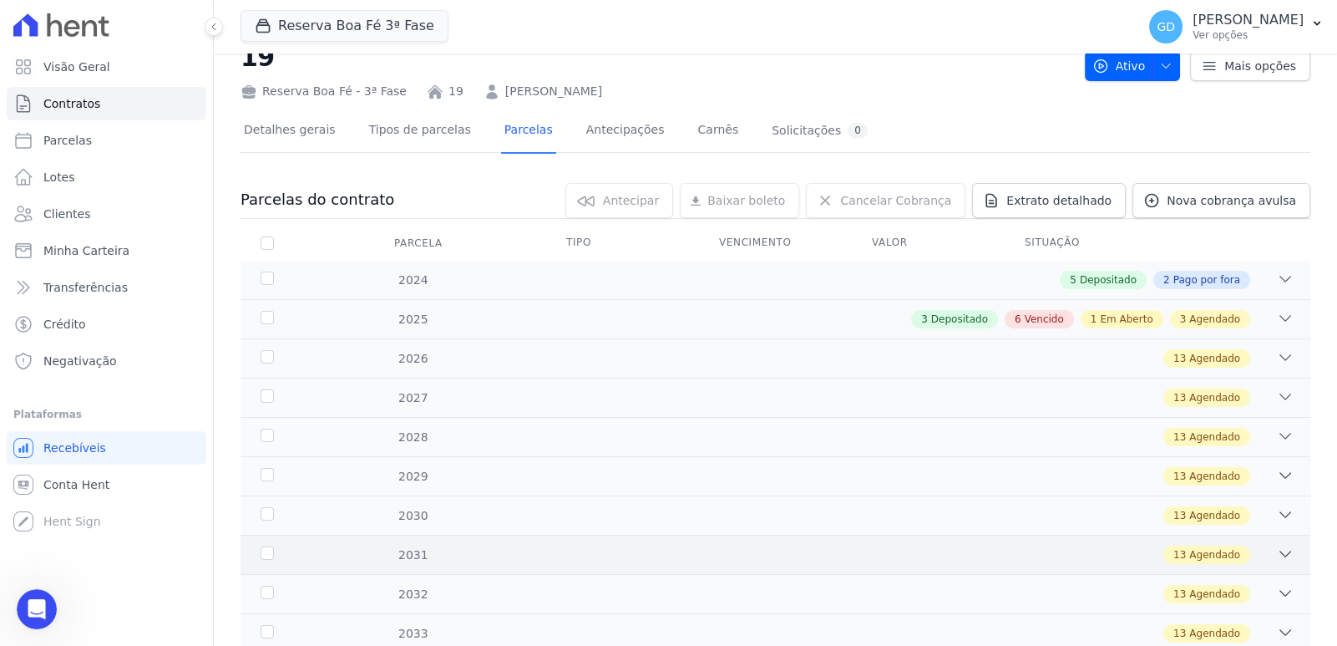
scroll to position [0, 0]
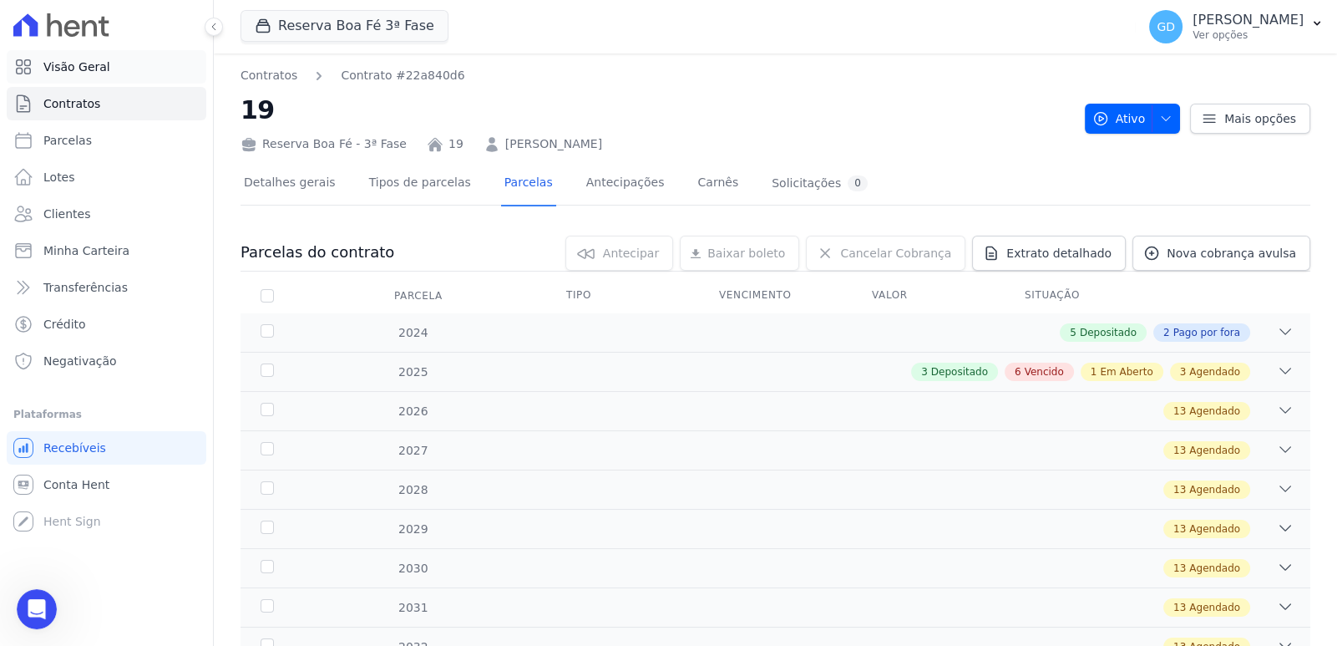
click at [83, 50] on link "Visão Geral" at bounding box center [107, 66] width 200 height 33
